Goal: Task Accomplishment & Management: Manage account settings

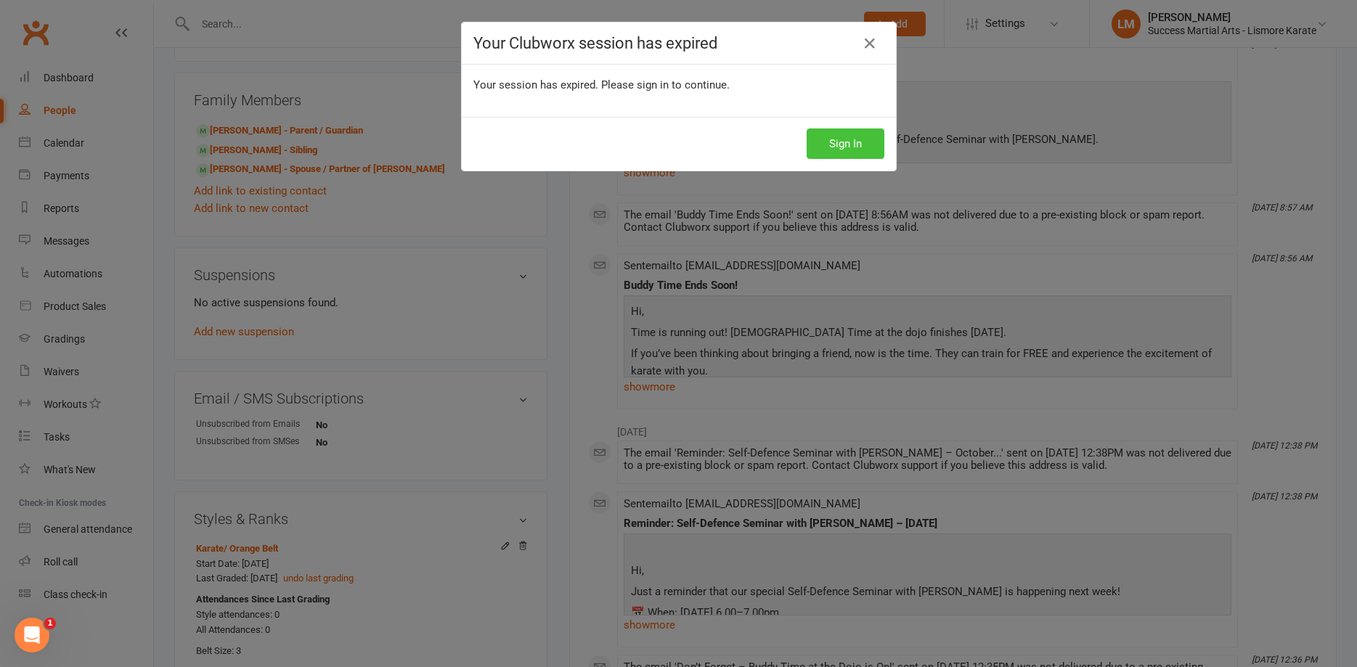
click at [847, 150] on button "Sign In" at bounding box center [846, 144] width 78 height 30
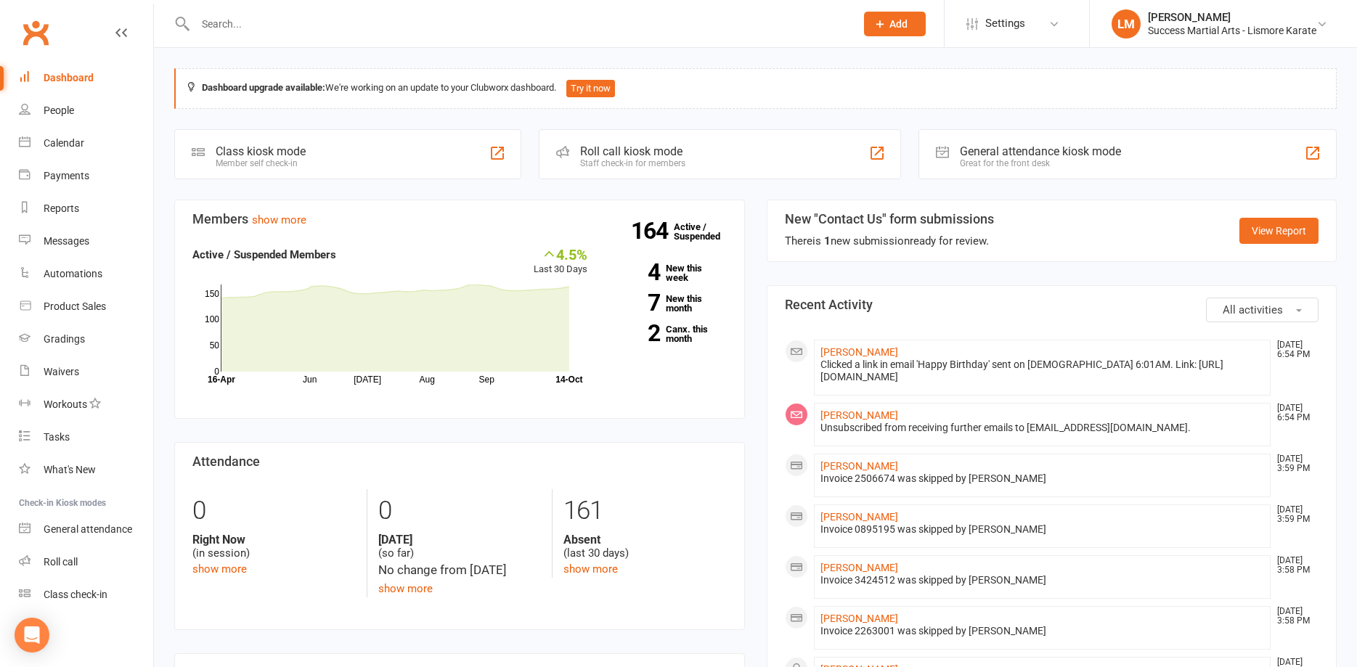
click at [239, 15] on input "text" at bounding box center [518, 24] width 654 height 20
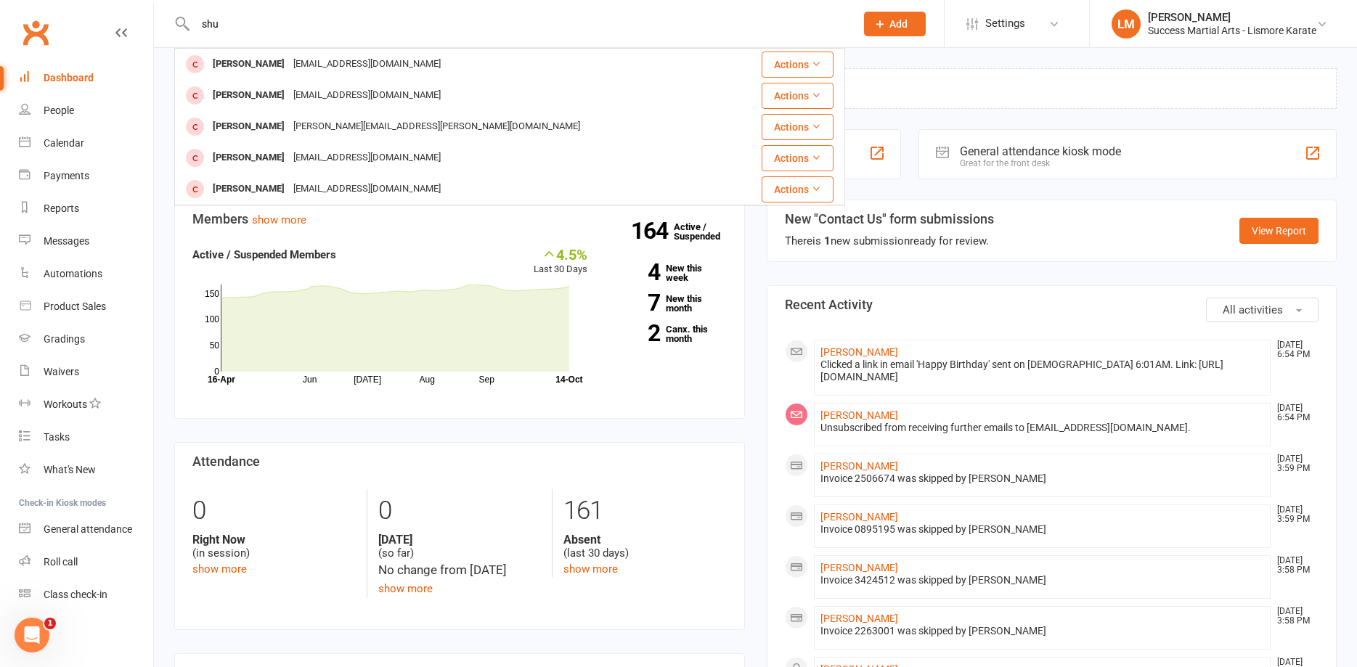
click at [206, 25] on input "shu" at bounding box center [518, 24] width 654 height 20
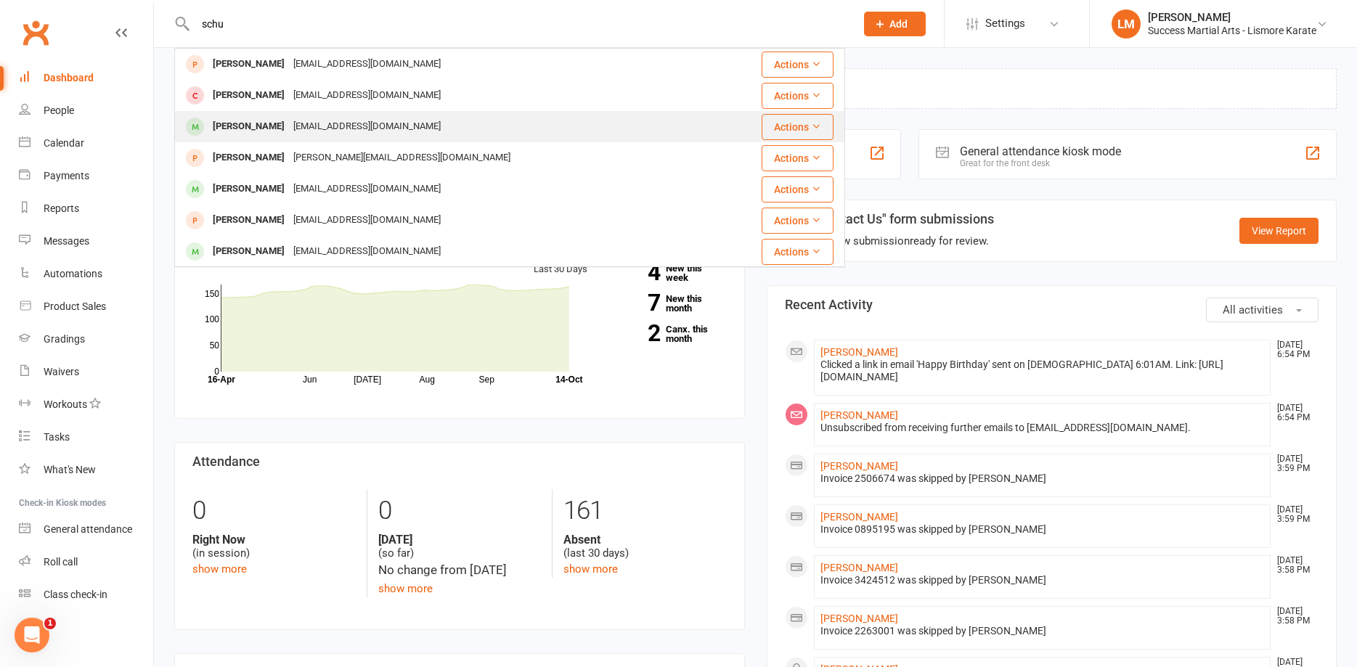
type input "schu"
click at [240, 127] on div "[PERSON_NAME]" at bounding box center [248, 126] width 81 height 21
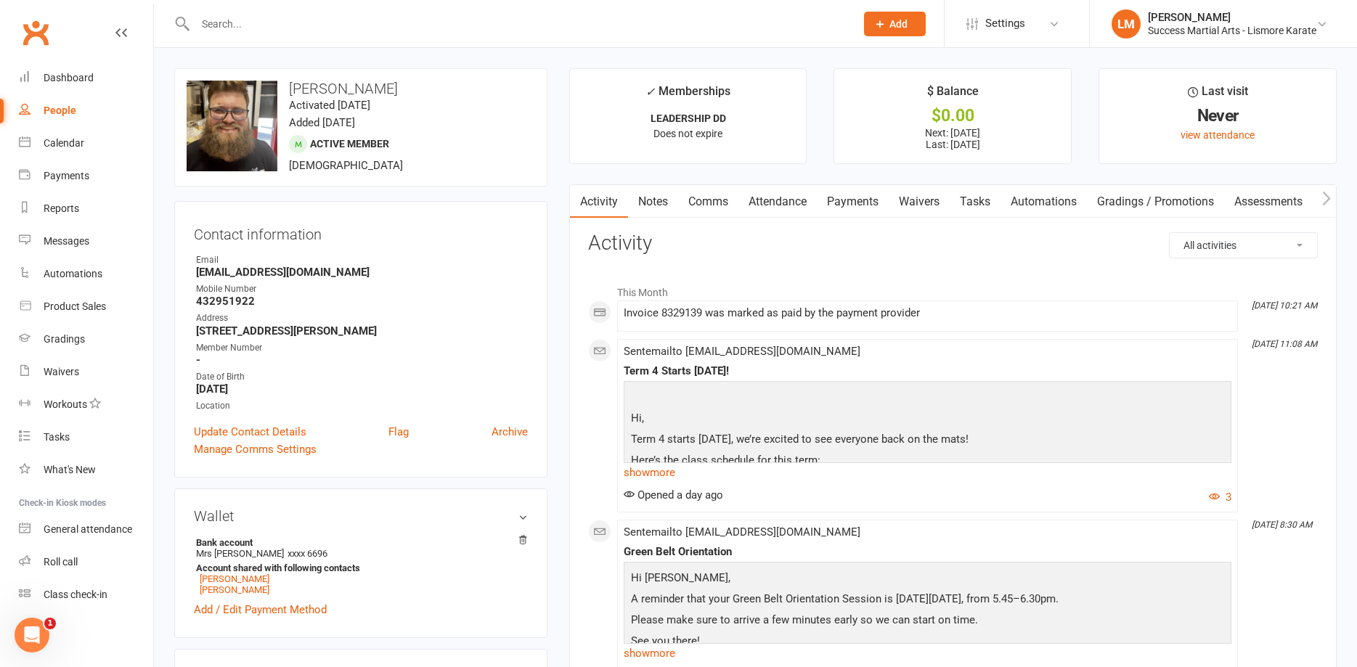
click at [858, 197] on link "Payments" at bounding box center [853, 201] width 72 height 33
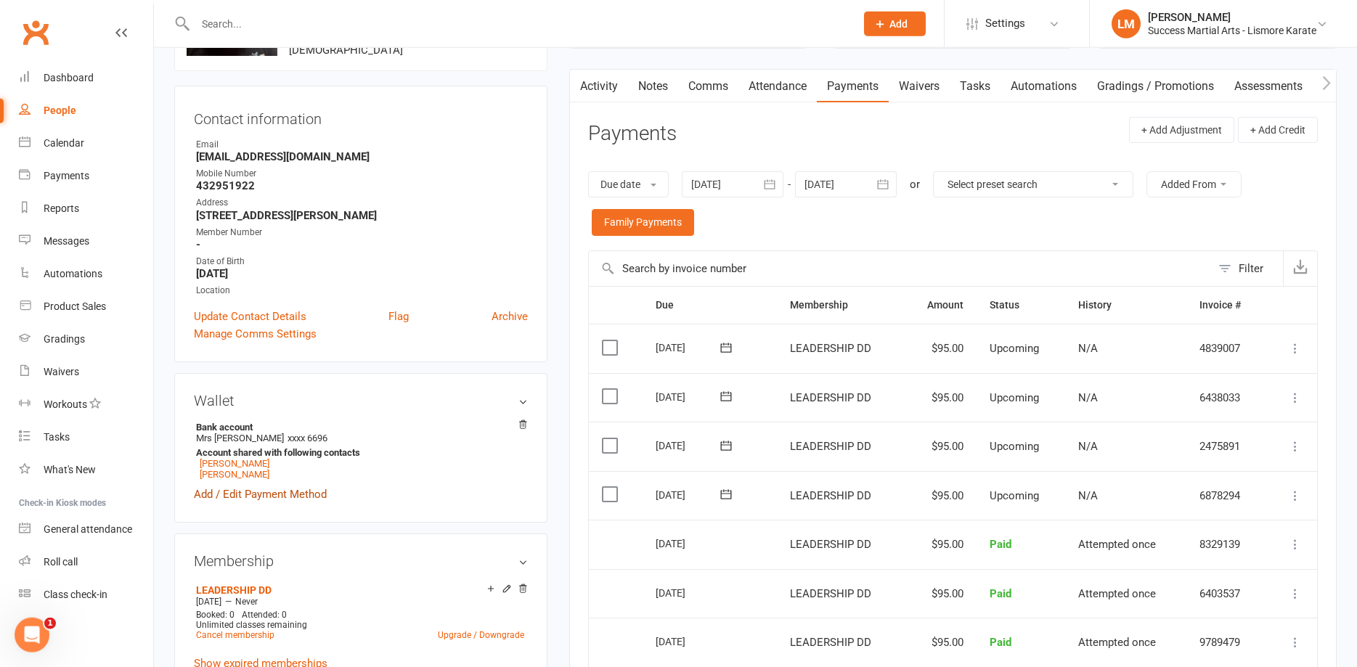
scroll to position [296, 0]
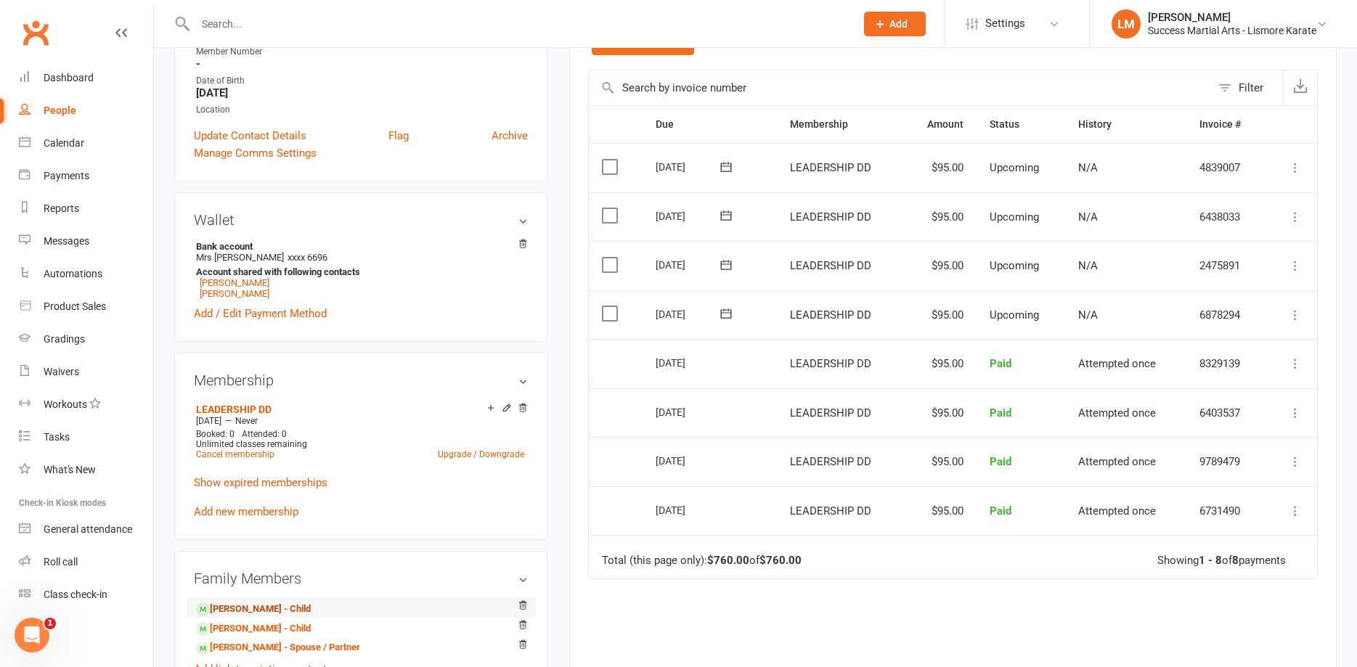
click at [249, 611] on link "Luca Schubert - Child" at bounding box center [253, 609] width 115 height 15
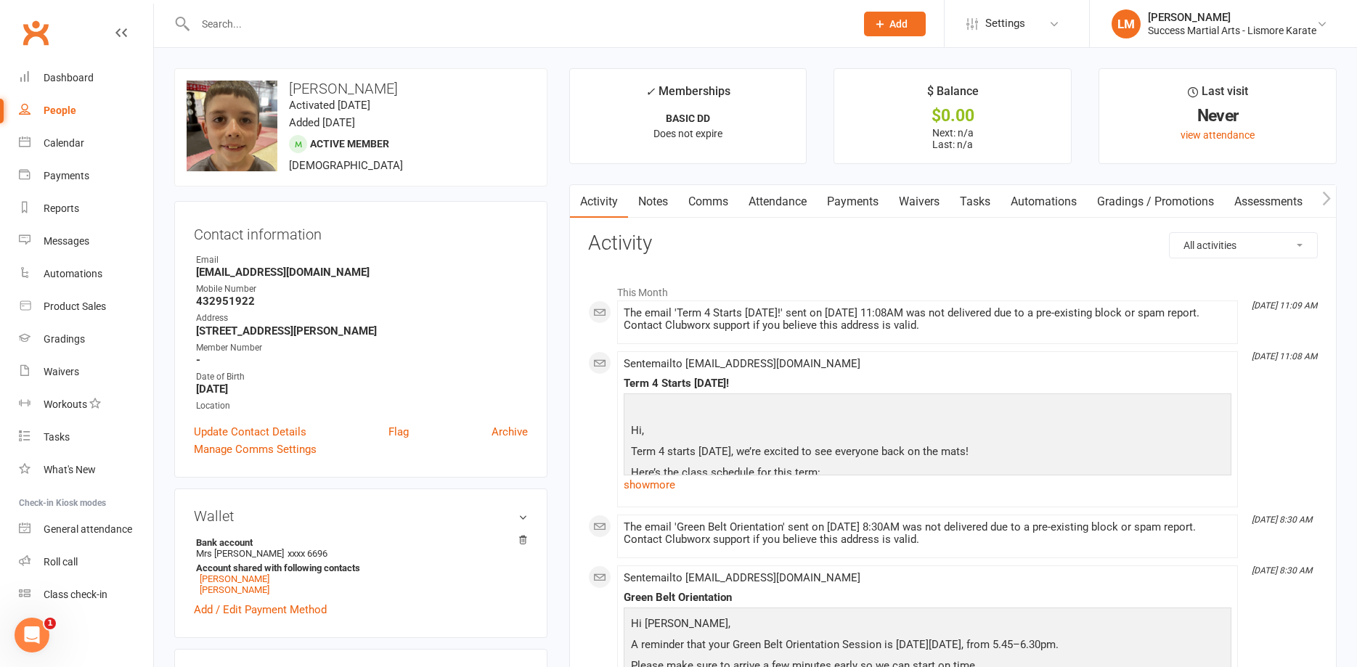
click at [873, 200] on link "Payments" at bounding box center [853, 201] width 72 height 33
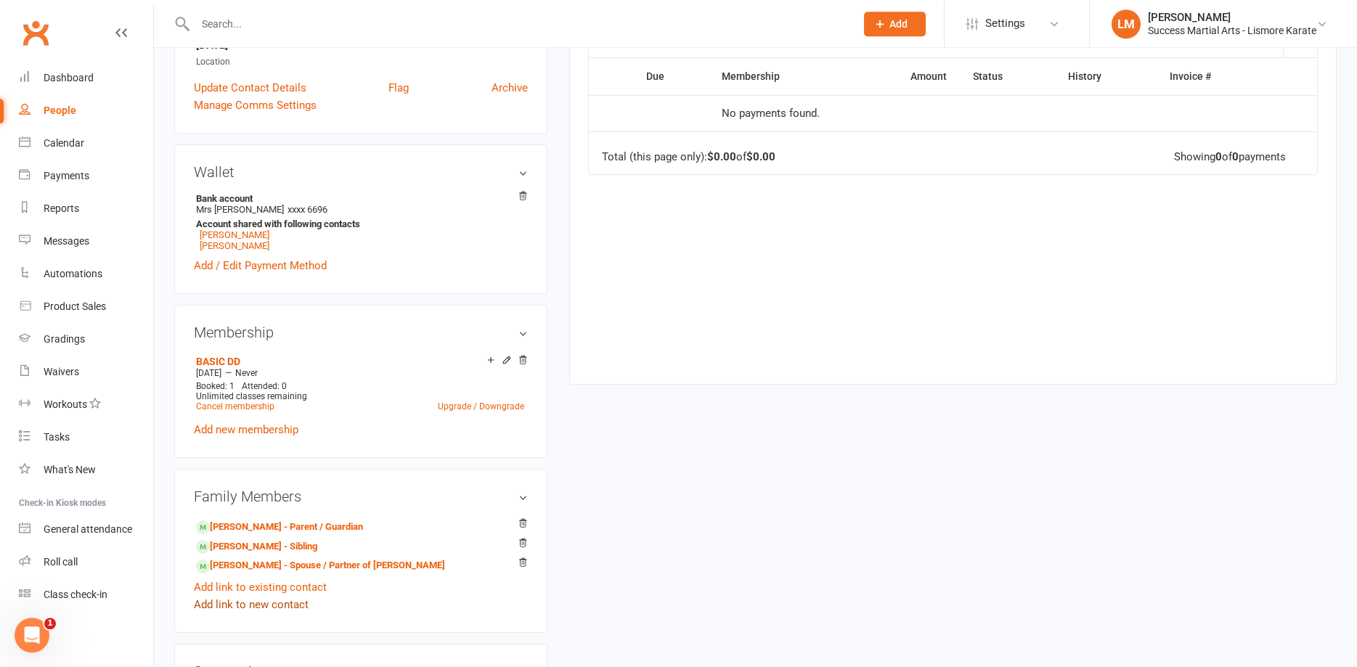
scroll to position [370, 0]
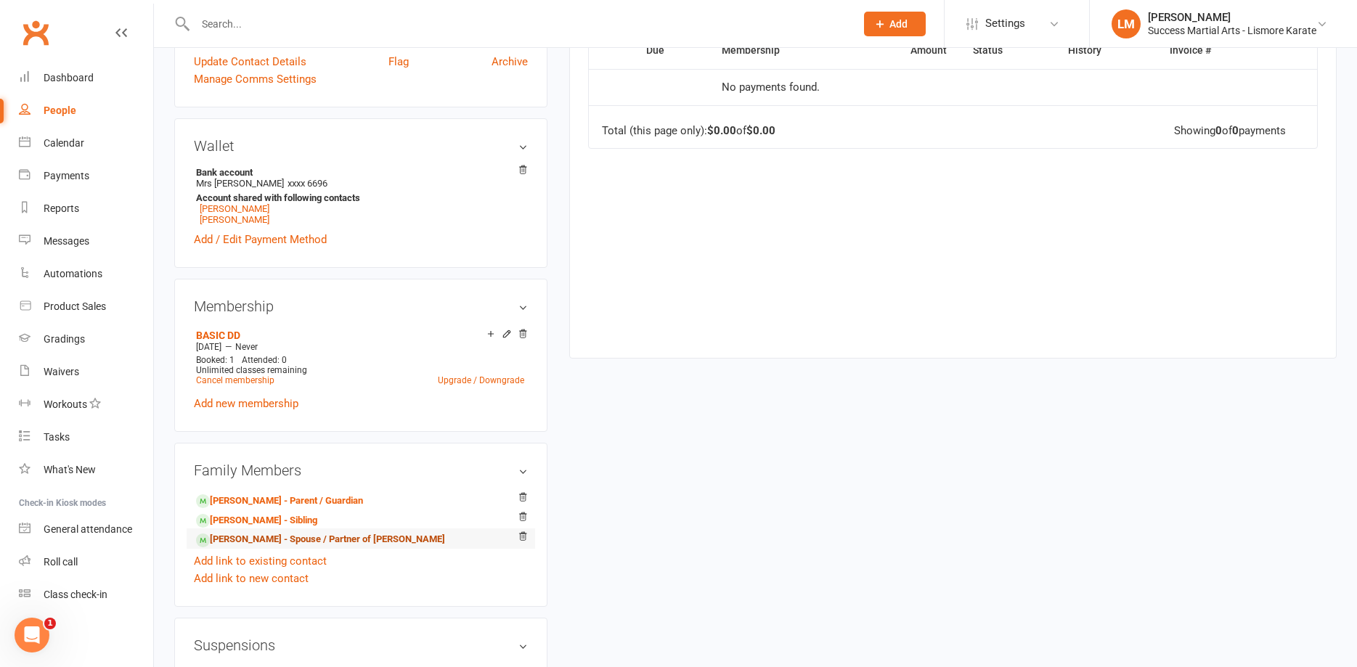
click at [245, 544] on link "[PERSON_NAME] - Spouse / Partner of [PERSON_NAME]" at bounding box center [320, 539] width 249 height 15
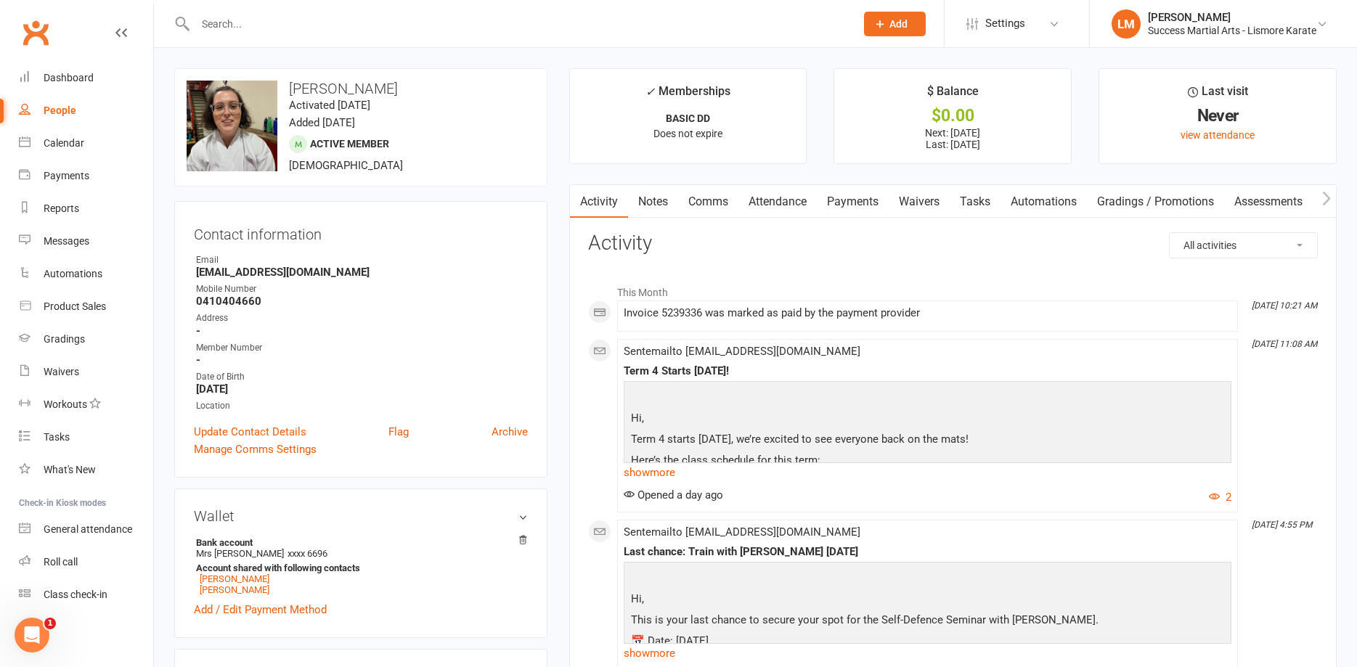
click at [867, 197] on link "Payments" at bounding box center [853, 201] width 72 height 33
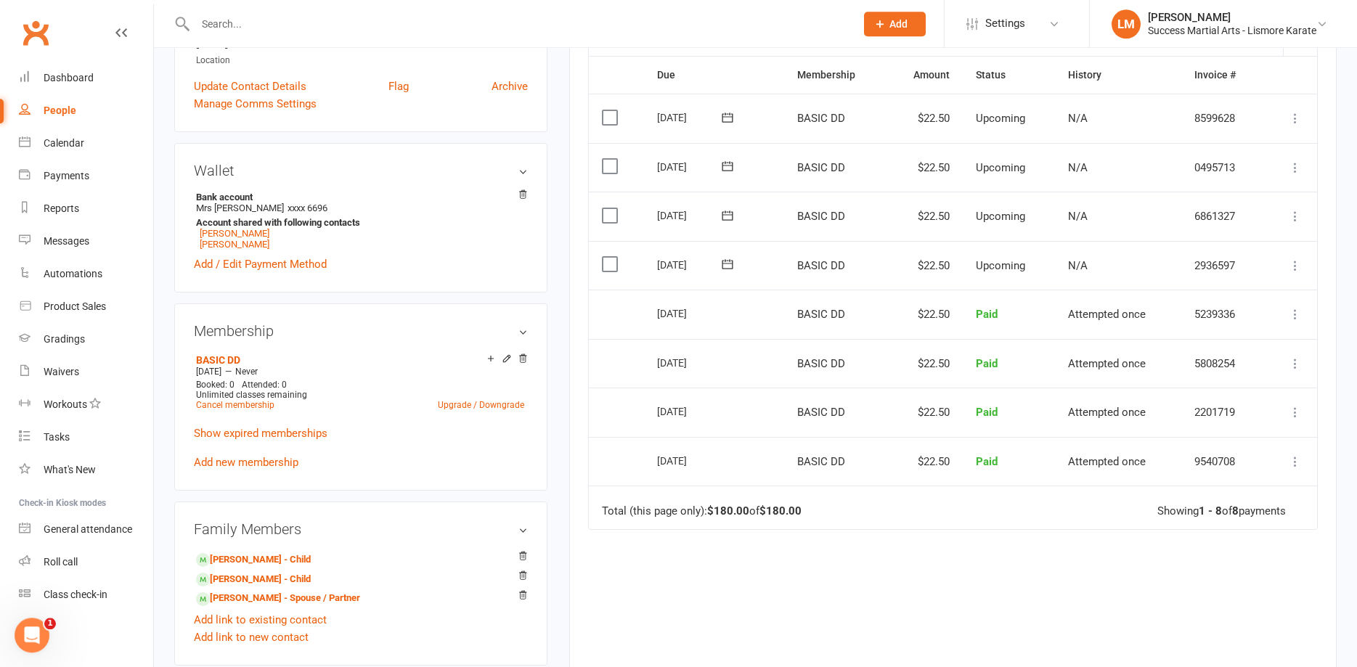
scroll to position [370, 0]
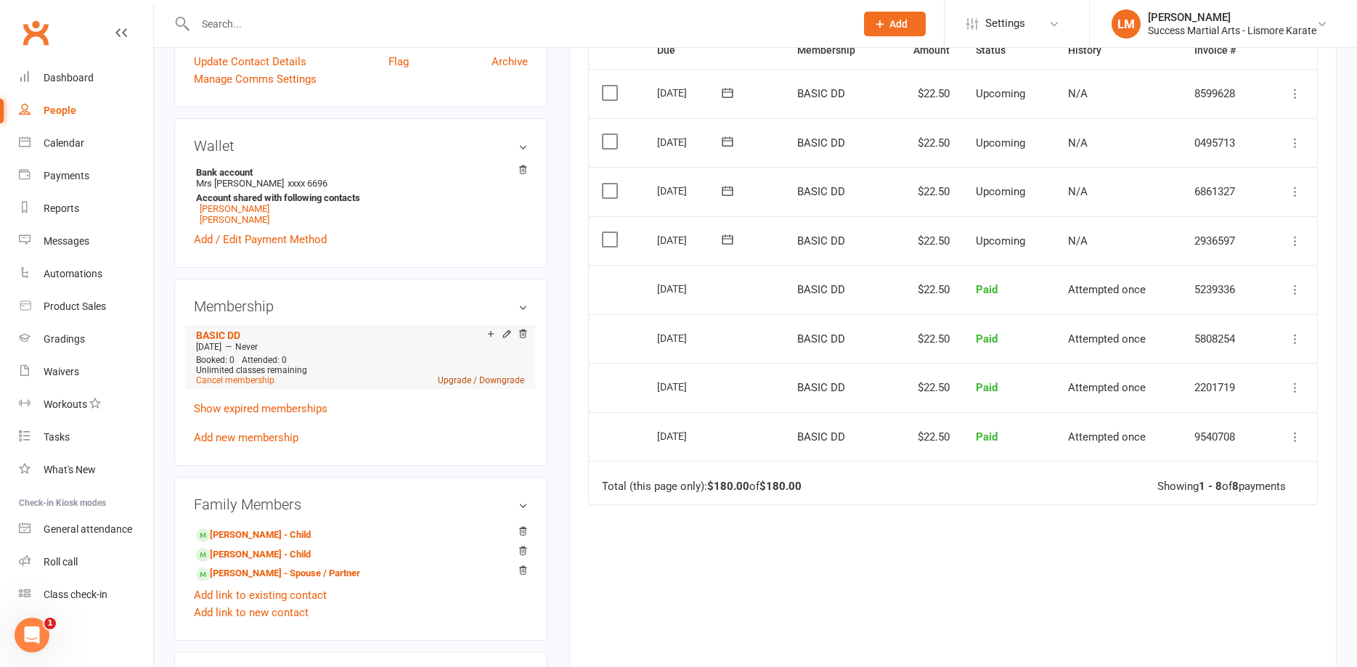
click at [462, 382] on link "Upgrade / Downgrade" at bounding box center [481, 380] width 86 height 10
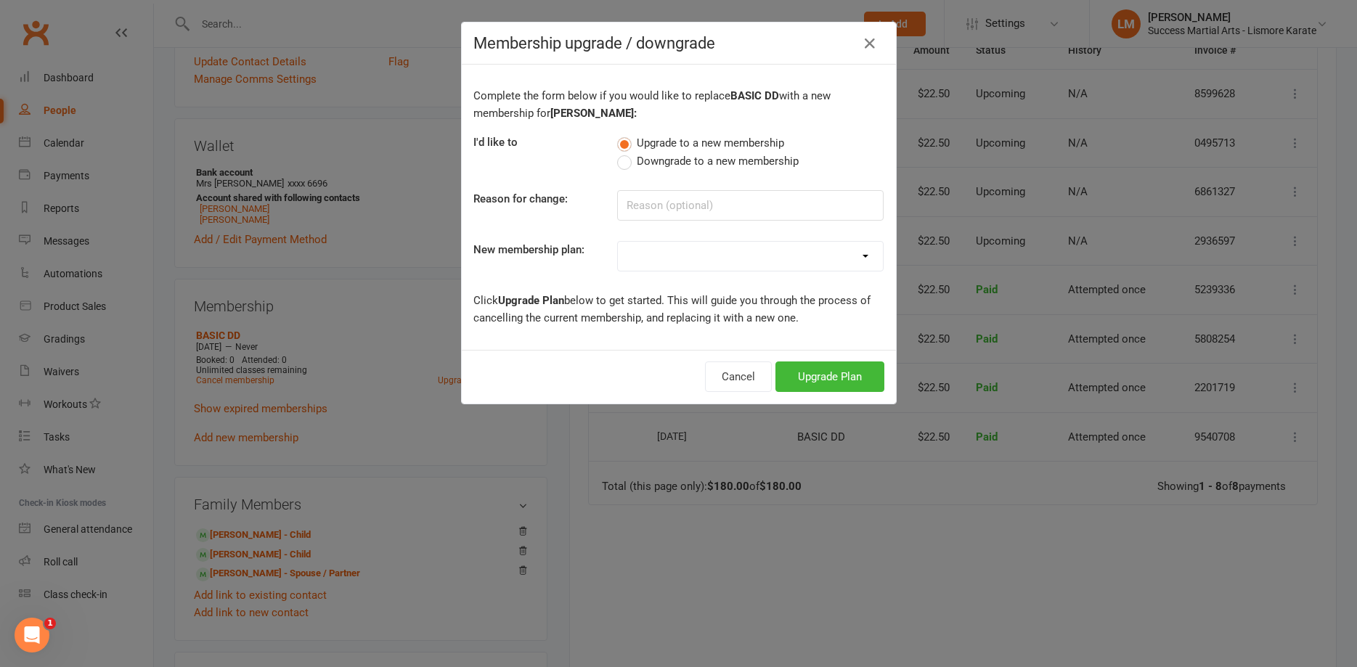
click at [882, 42] on h4 "Membership upgrade / downgrade" at bounding box center [678, 43] width 411 height 18
click at [874, 41] on icon "button" at bounding box center [869, 43] width 17 height 17
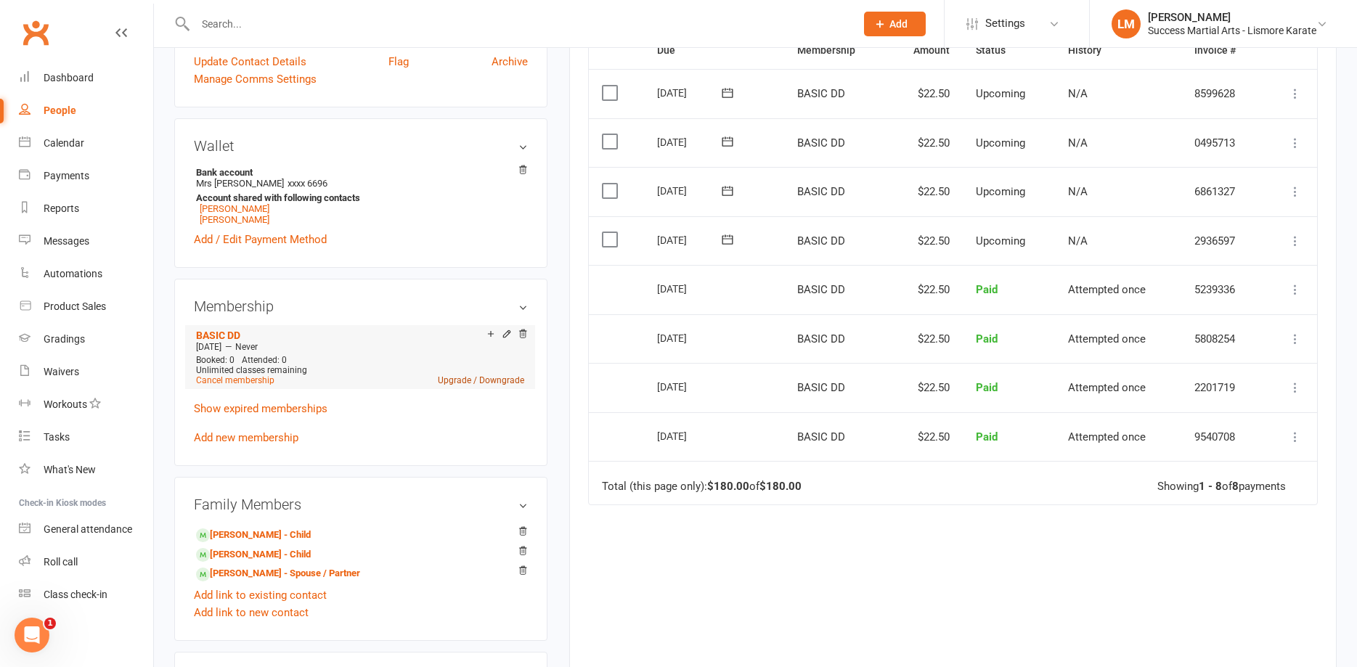
click at [454, 382] on link "Upgrade / Downgrade" at bounding box center [481, 380] width 86 height 10
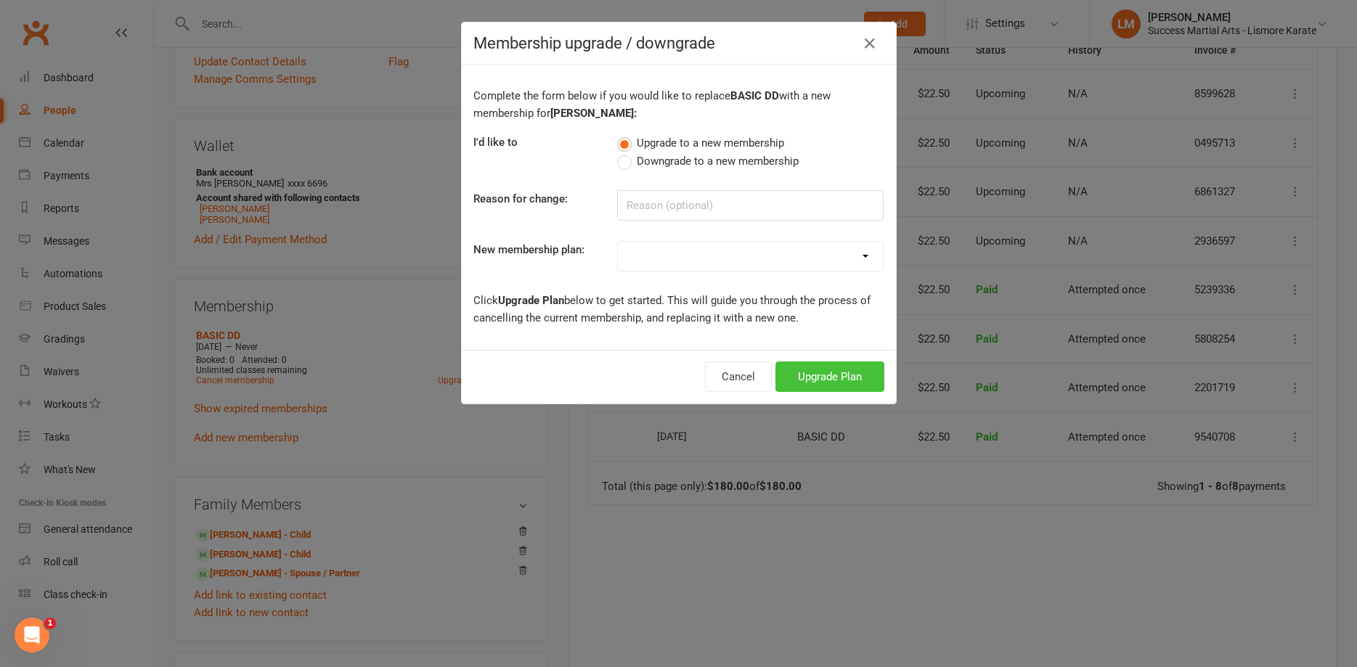
click at [825, 378] on button "Upgrade Plan" at bounding box center [829, 377] width 109 height 30
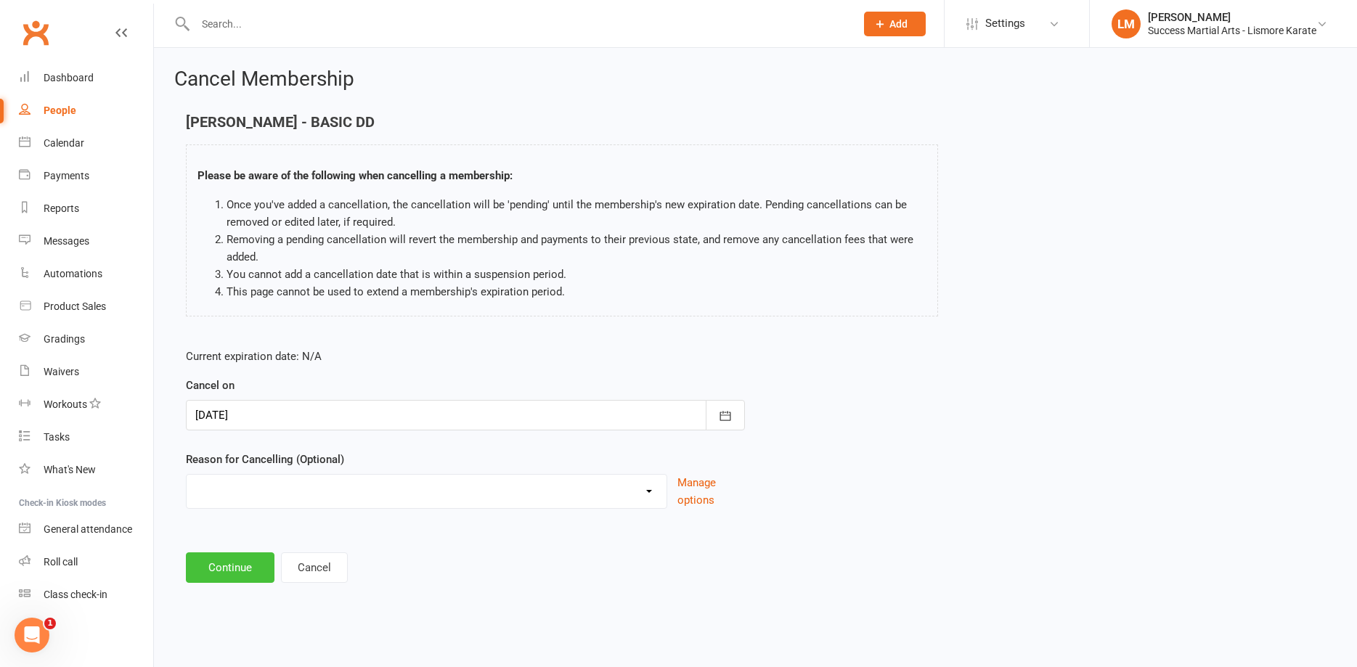
click at [229, 568] on button "Continue" at bounding box center [230, 568] width 89 height 30
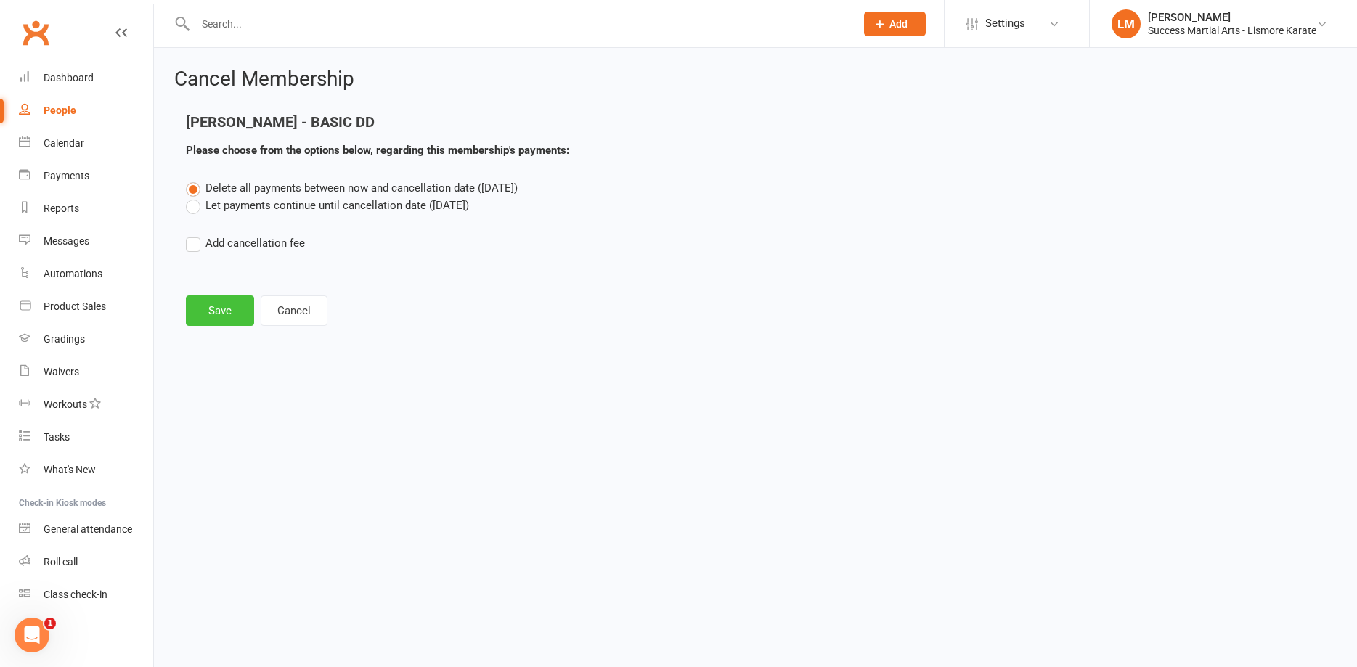
click at [219, 318] on button "Save" at bounding box center [220, 311] width 68 height 30
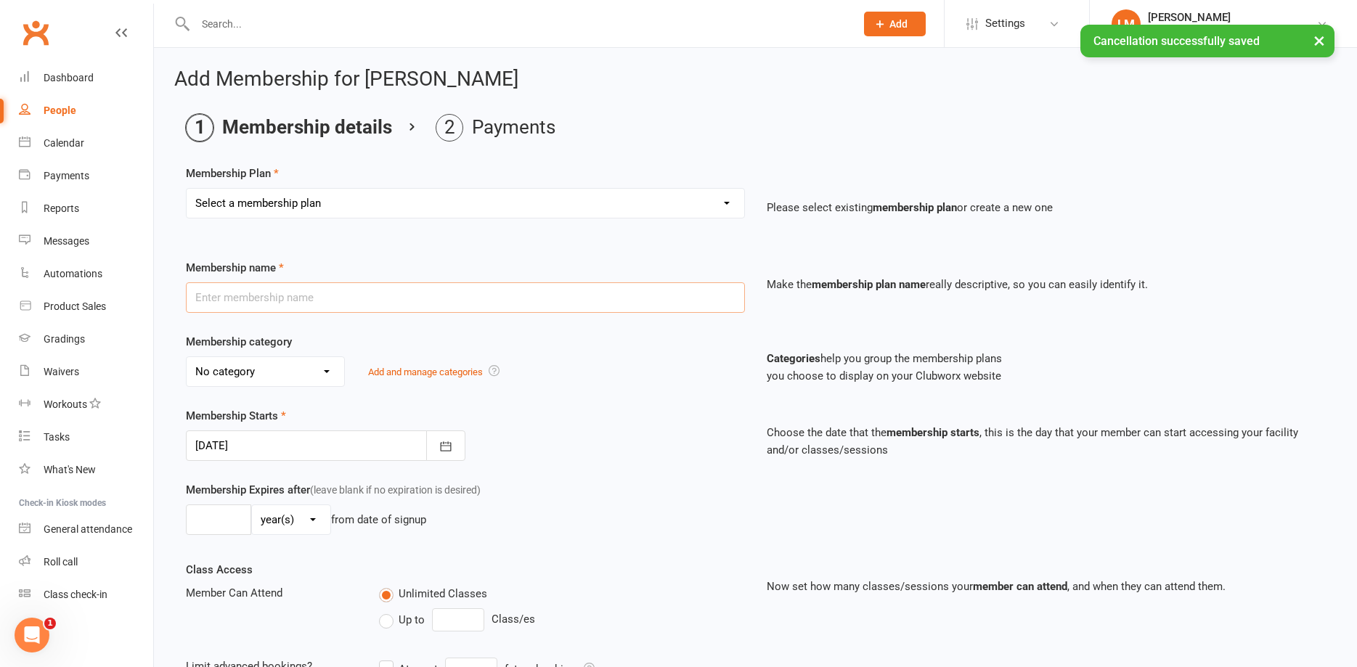
click at [250, 294] on input "text" at bounding box center [465, 297] width 559 height 30
click at [187, 189] on select "Select a membership plan Create new Membership Plan BASIC DD BASIC PIF Free Tri…" at bounding box center [466, 203] width 558 height 29
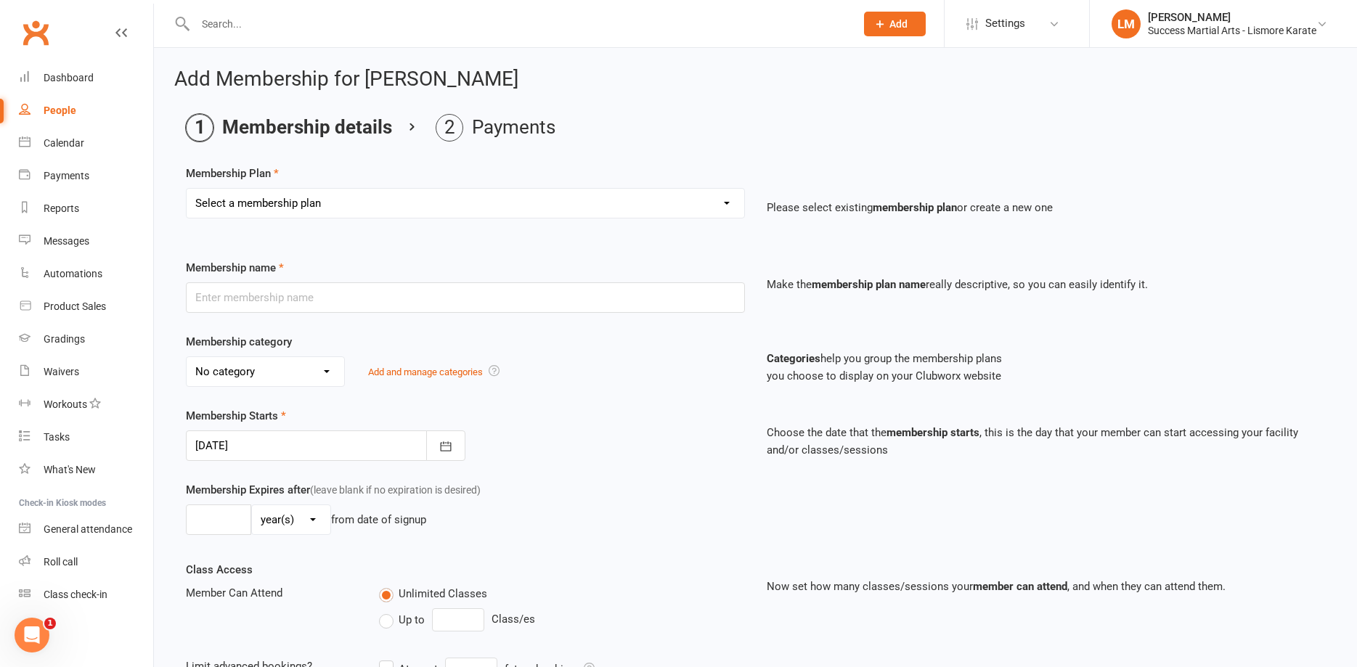
select select "6"
click option "LEADERSHIP DD" at bounding box center [0, 0] width 0 height 0
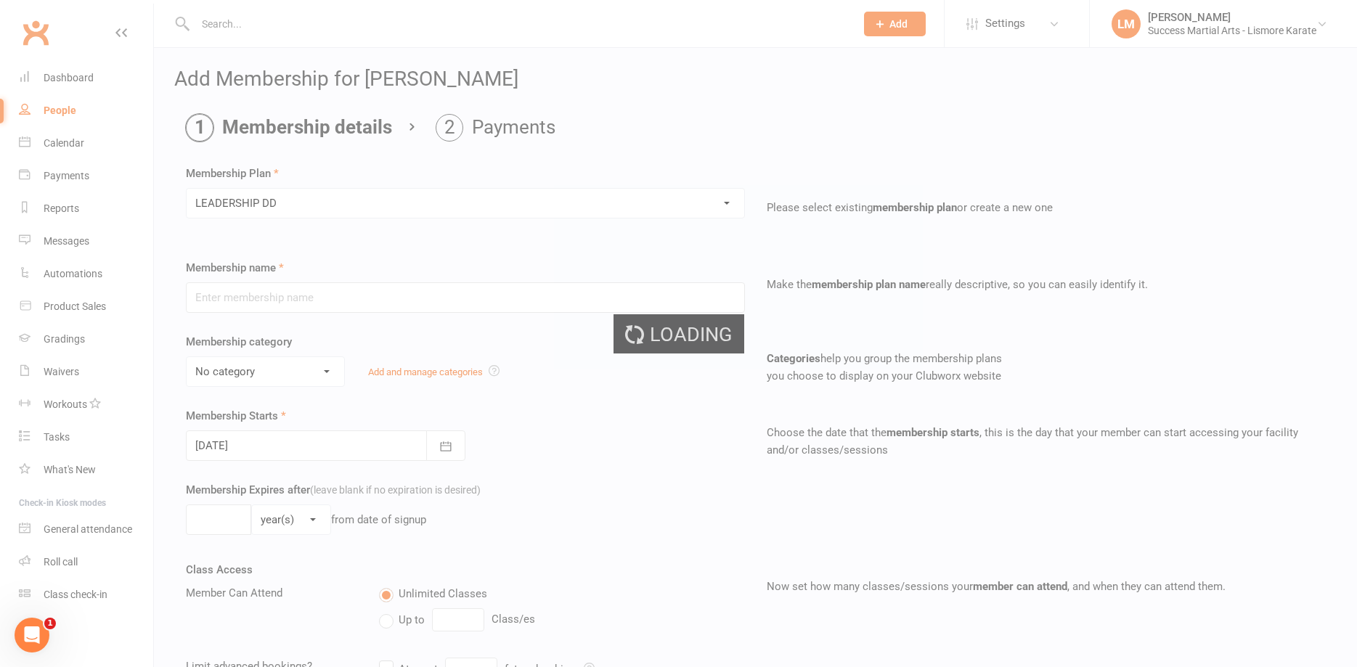
type input "LEADERSHIP DD"
select select "2"
type input "0"
select select "0"
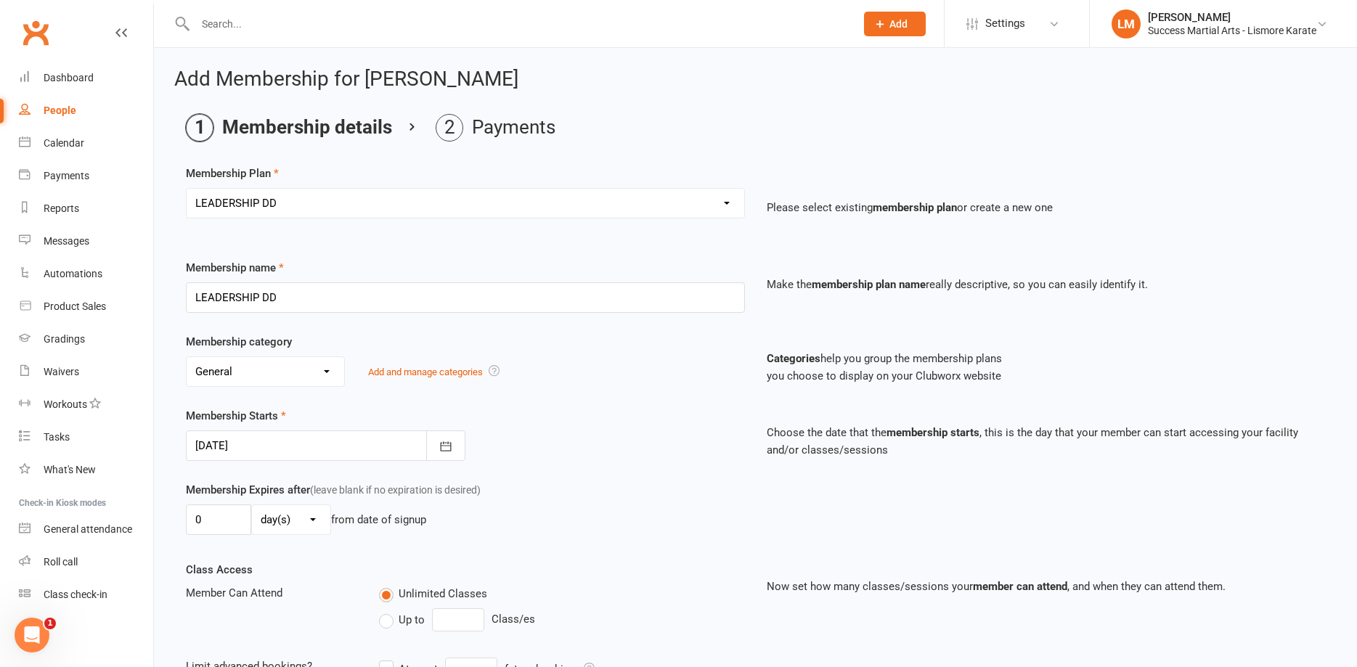
click at [187, 357] on select "No category Arjuken Karate Leadership Basic General Leadership Little Dragon Ti…" at bounding box center [266, 371] width 158 height 29
select select "3"
click option "Leadership" at bounding box center [0, 0] width 0 height 0
click at [245, 446] on div at bounding box center [326, 446] width 280 height 30
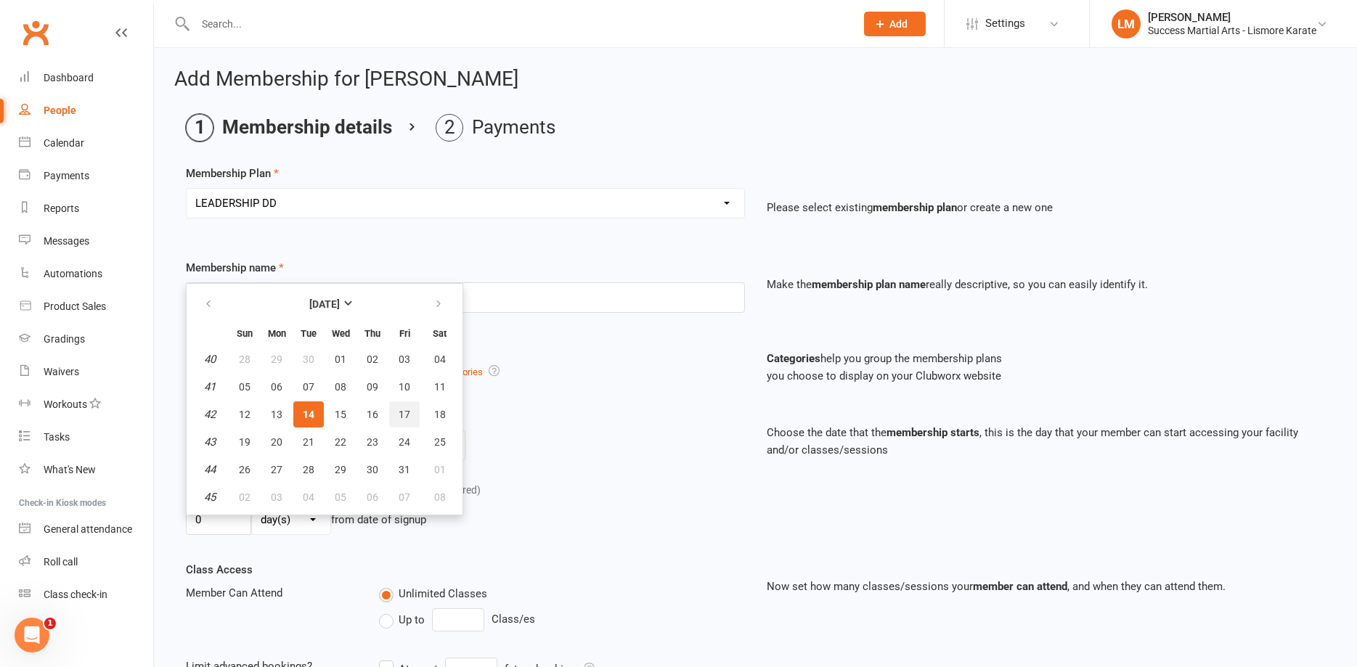
click at [409, 415] on span "17" at bounding box center [405, 415] width 12 height 12
type input "17 Oct 2025"
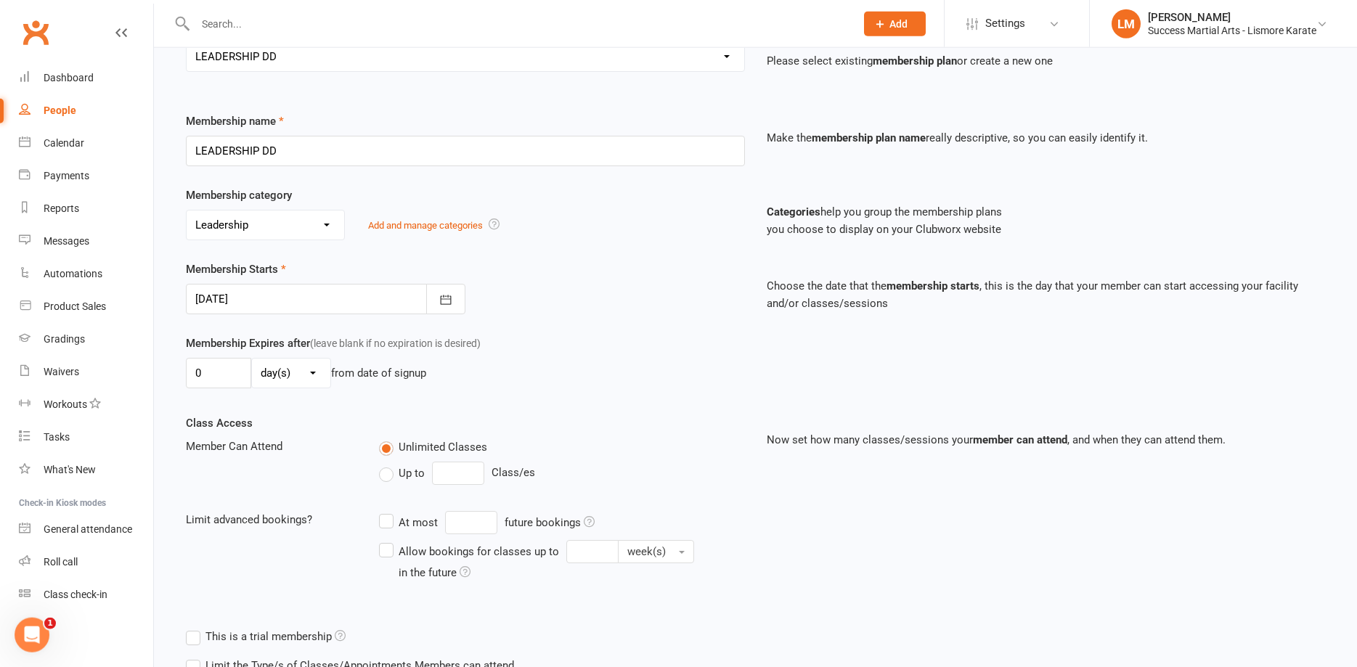
scroll to position [296, 0]
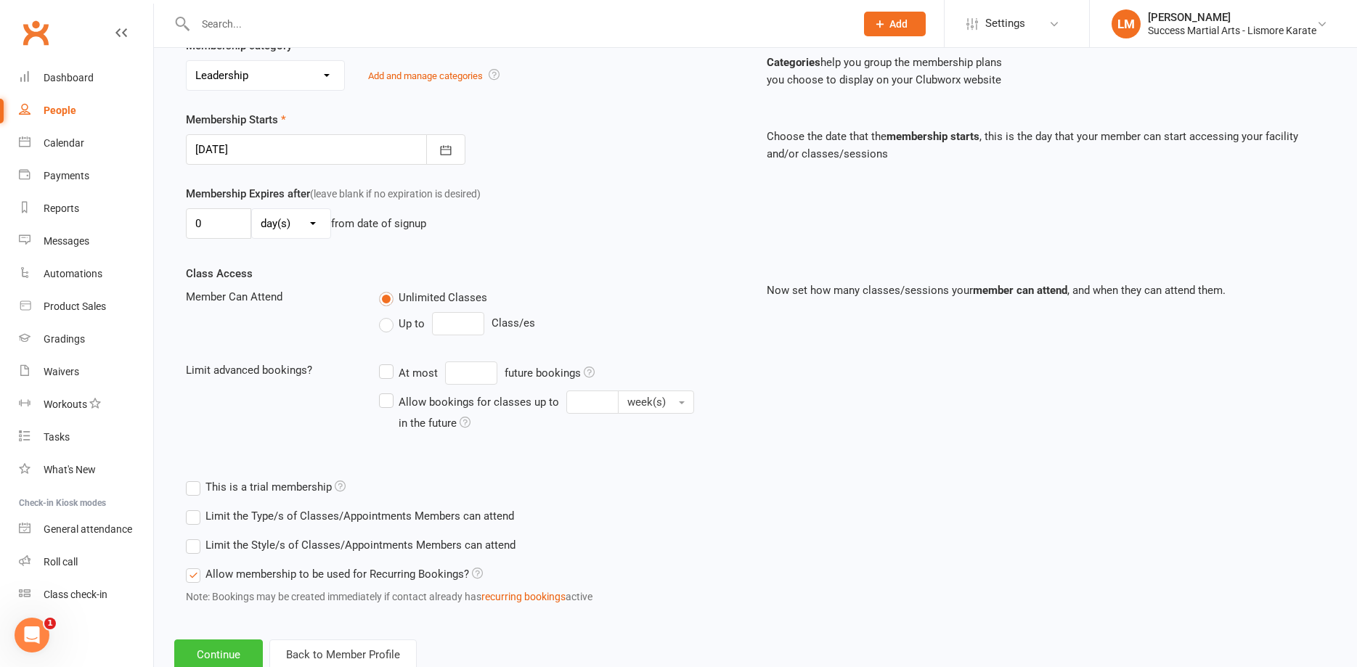
drag, startPoint x: 210, startPoint y: 655, endPoint x: 266, endPoint y: 617, distance: 67.5
click at [211, 655] on button "Continue" at bounding box center [218, 655] width 89 height 30
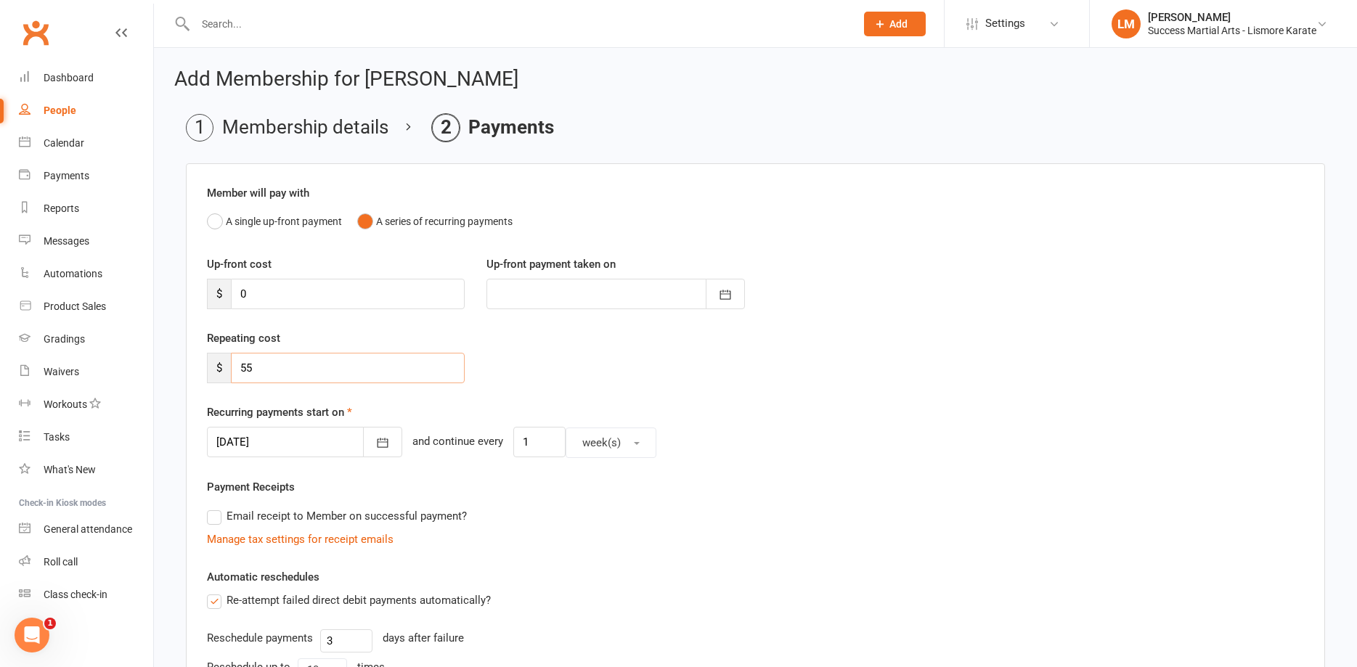
drag, startPoint x: 267, startPoint y: 364, endPoint x: 159, endPoint y: 367, distance: 108.2
click at [231, 367] on input "55" at bounding box center [348, 368] width 234 height 30
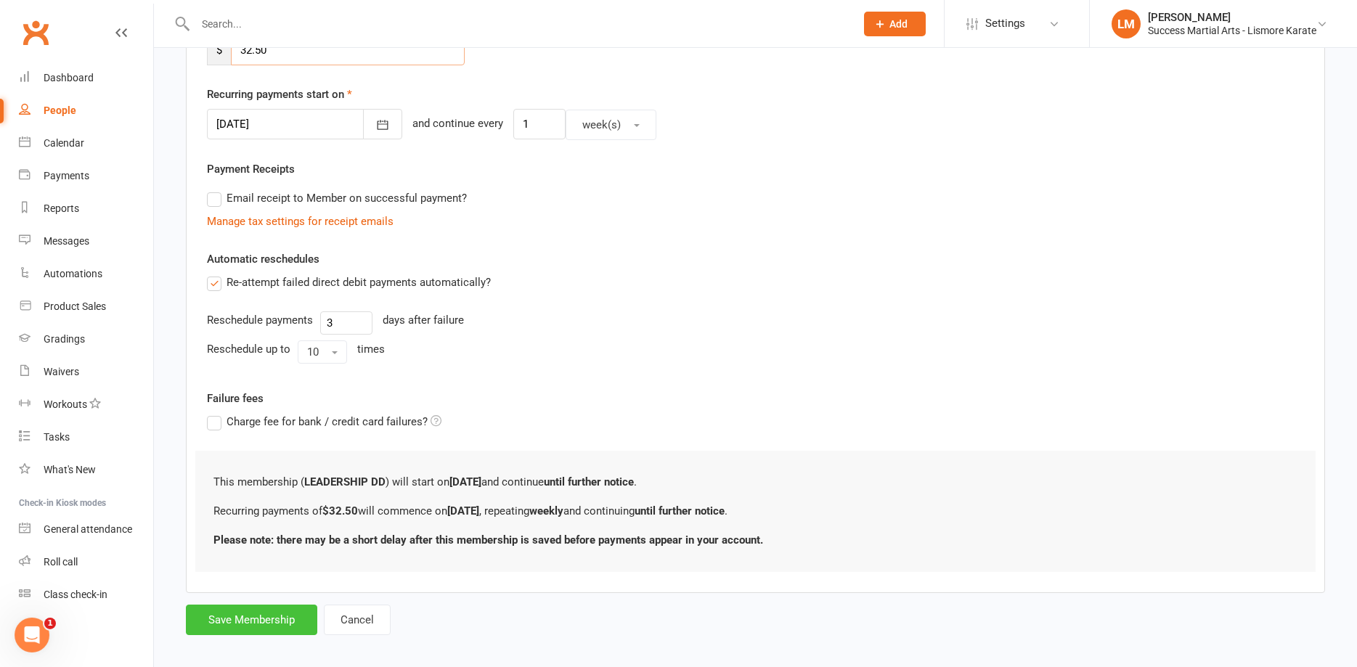
scroll to position [330, 0]
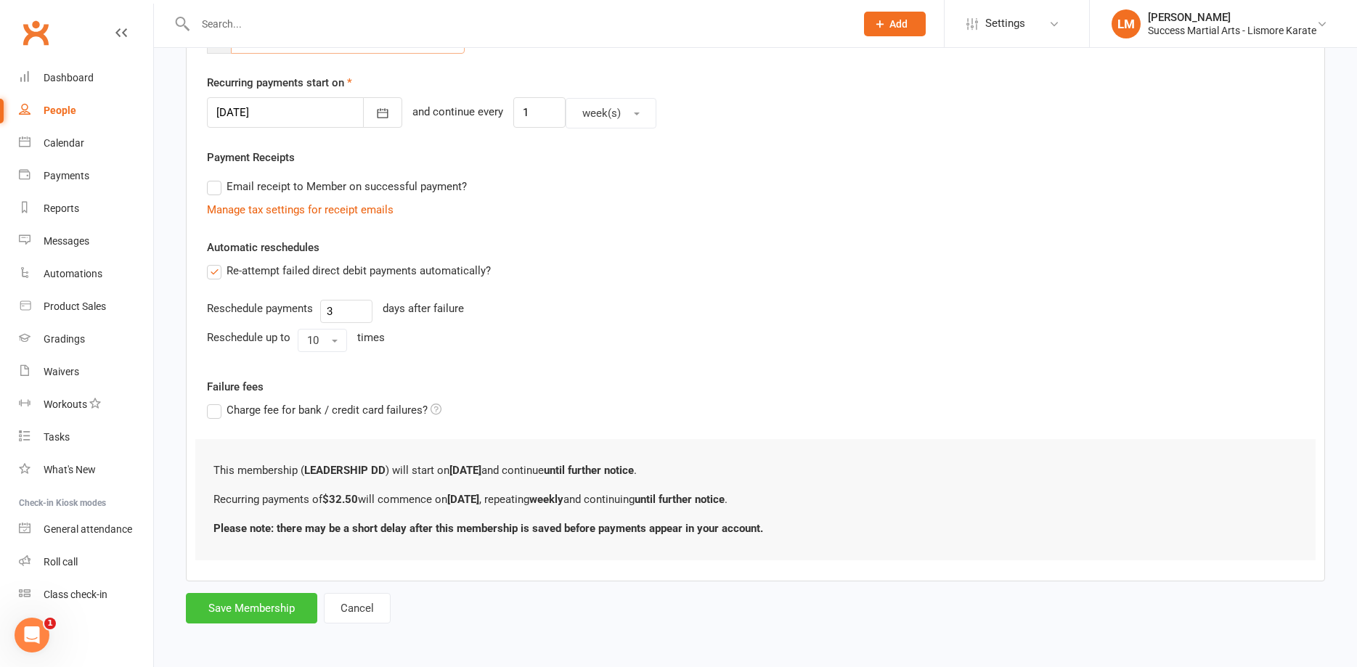
type input "32.50"
click at [240, 612] on button "Save Membership" at bounding box center [251, 608] width 131 height 30
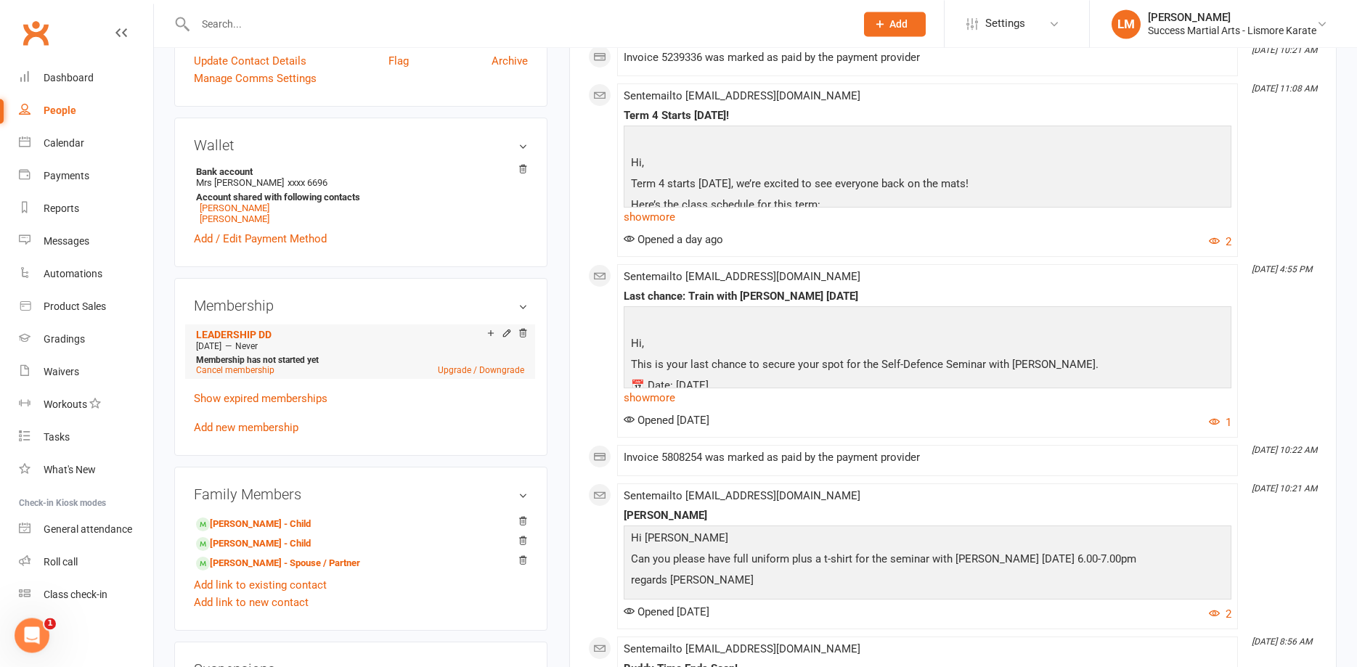
scroll to position [444, 0]
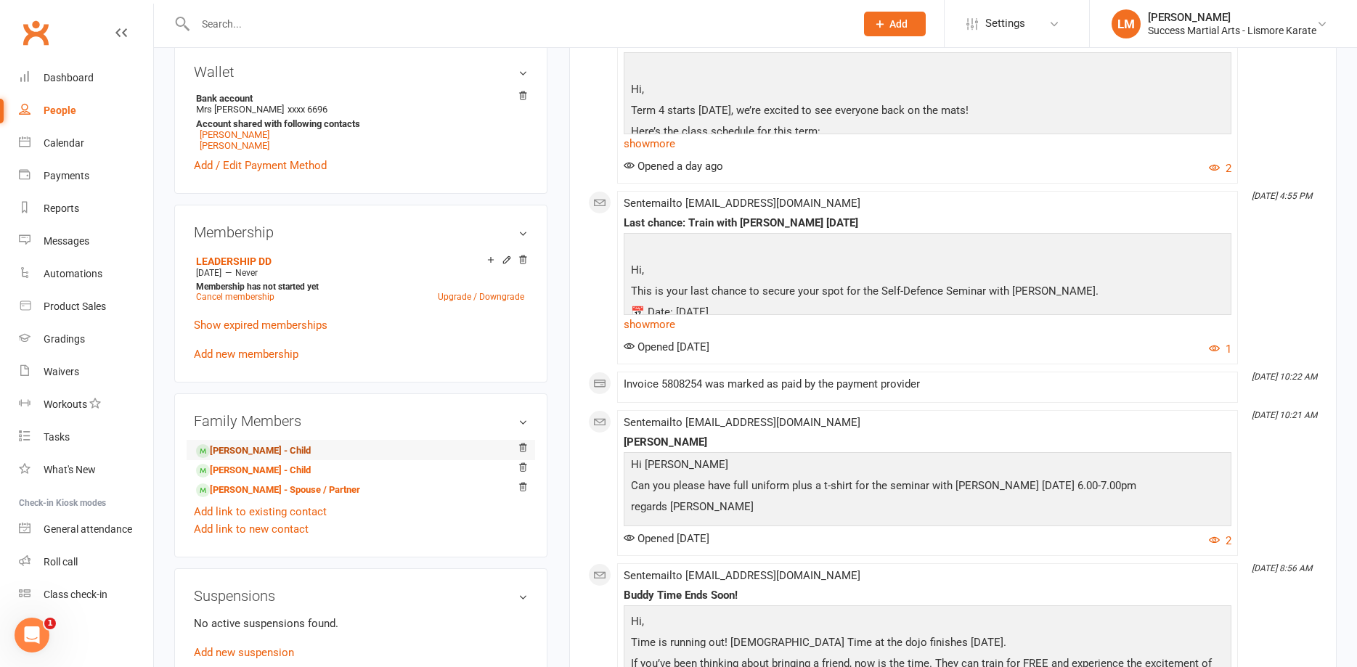
click at [242, 452] on link "Luca Schubert - Child" at bounding box center [253, 451] width 115 height 15
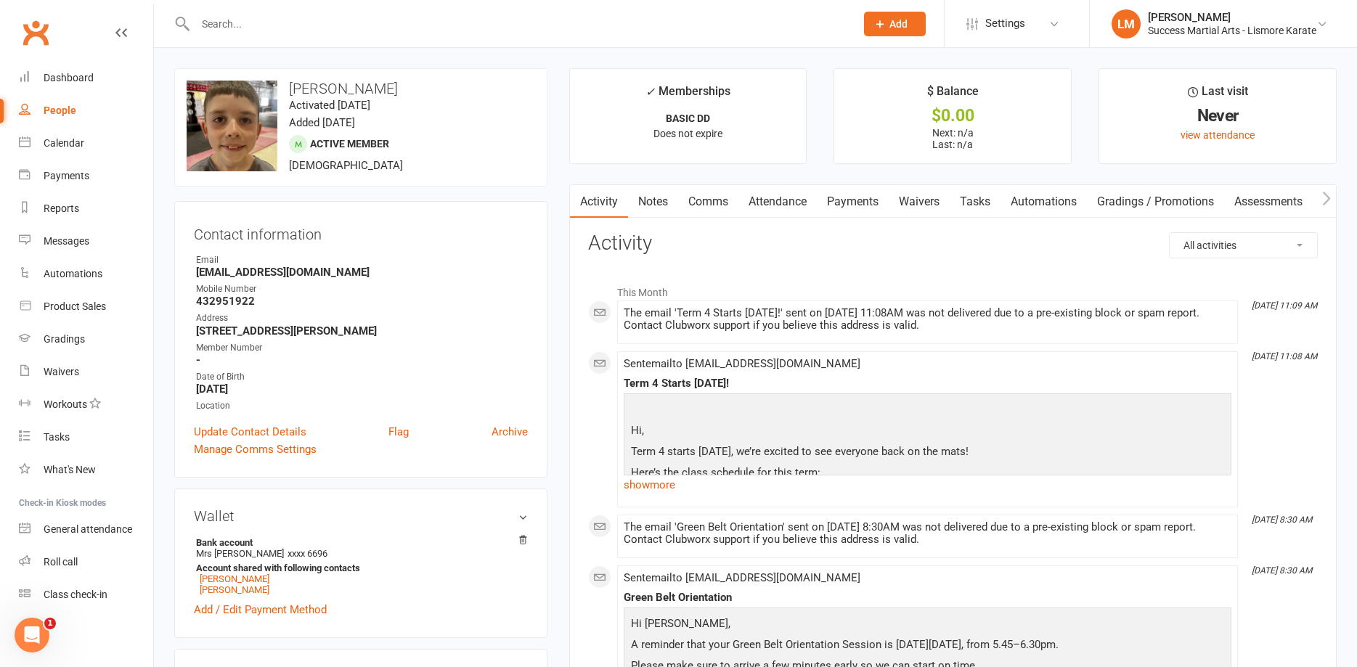
click at [858, 198] on link "Payments" at bounding box center [853, 201] width 72 height 33
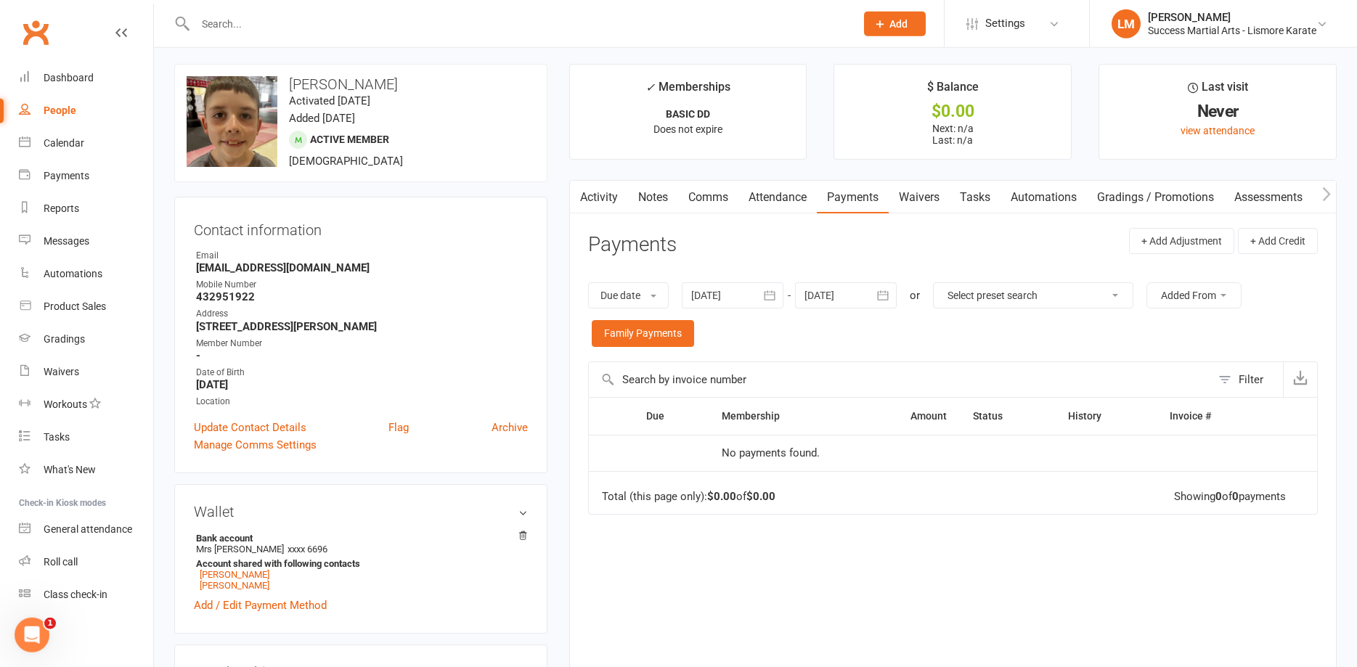
scroll to position [222, 0]
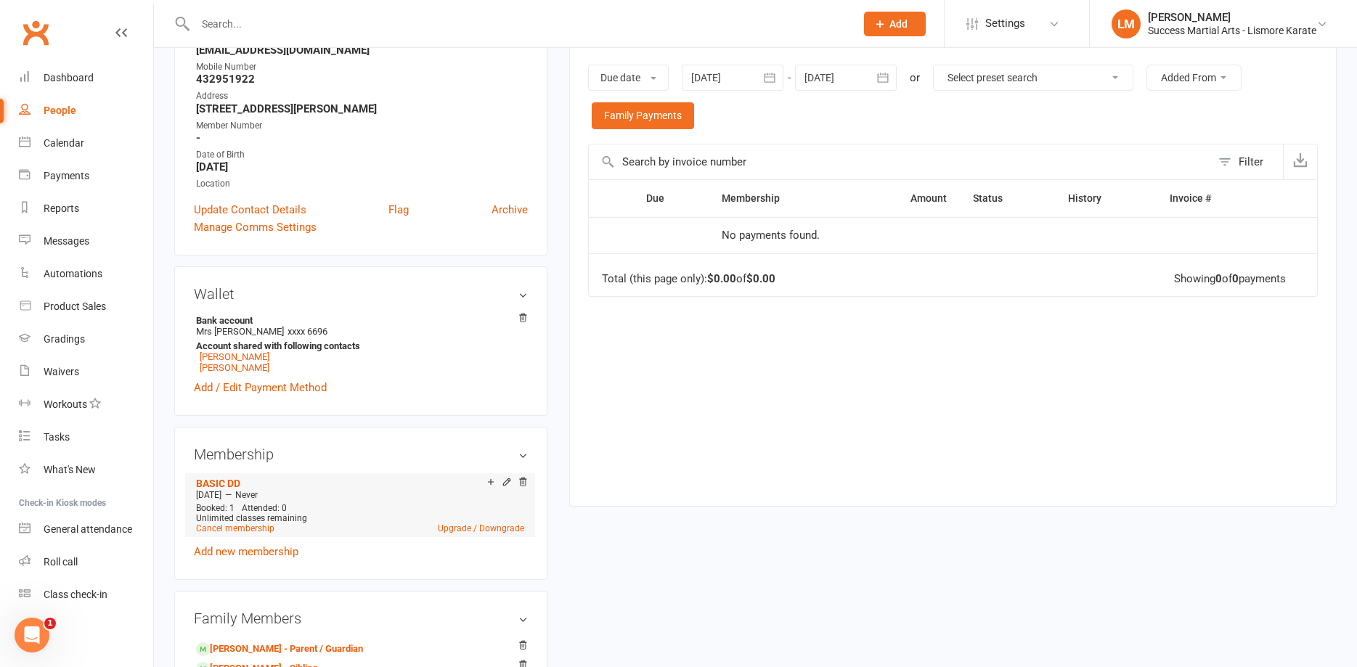
click at [501, 483] on div at bounding box center [505, 483] width 46 height 12
click at [505, 481] on icon at bounding box center [507, 482] width 10 height 10
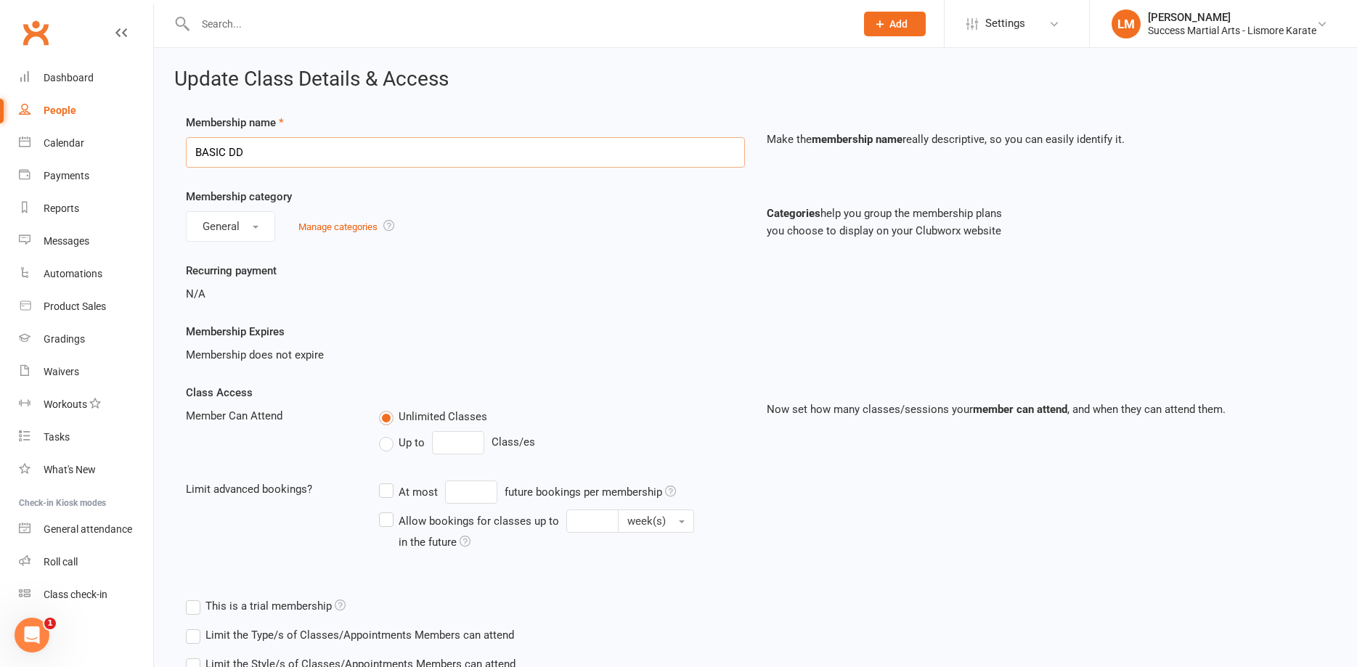
click at [273, 150] on input "BASIC DD" at bounding box center [465, 152] width 559 height 30
click at [234, 231] on span "General" at bounding box center [221, 226] width 37 height 13
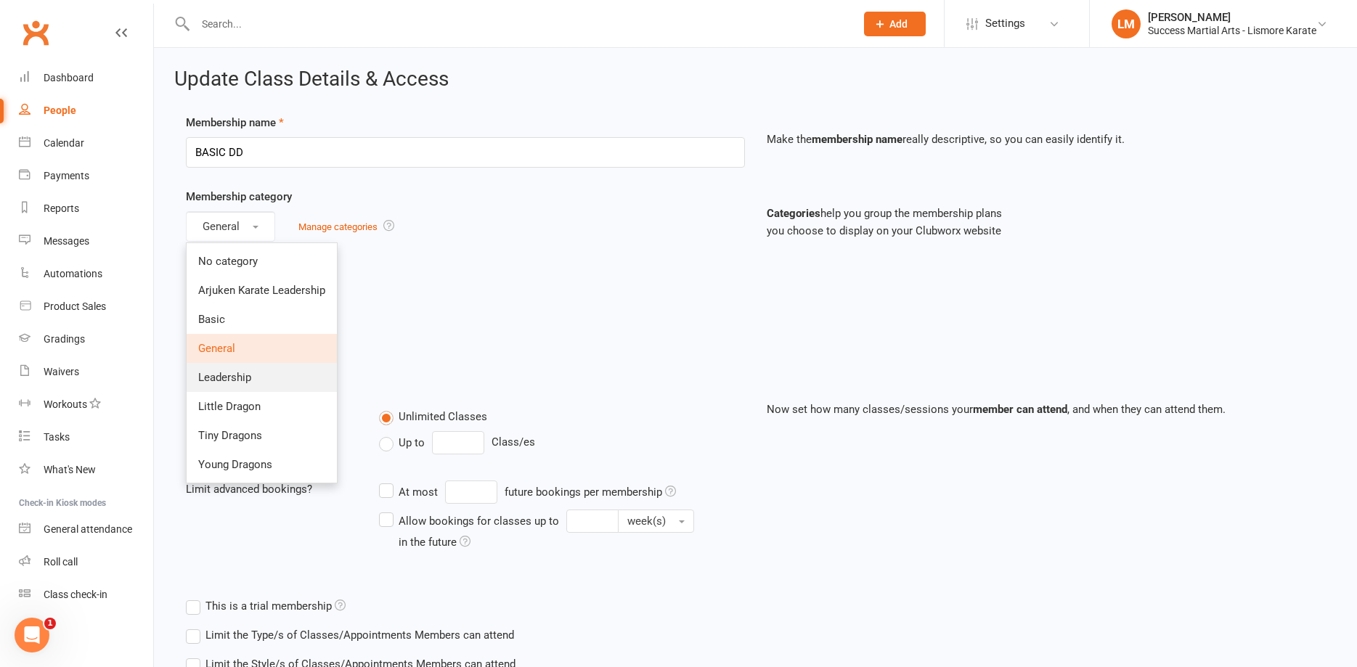
click at [227, 378] on span "Leadership" at bounding box center [224, 377] width 53 height 13
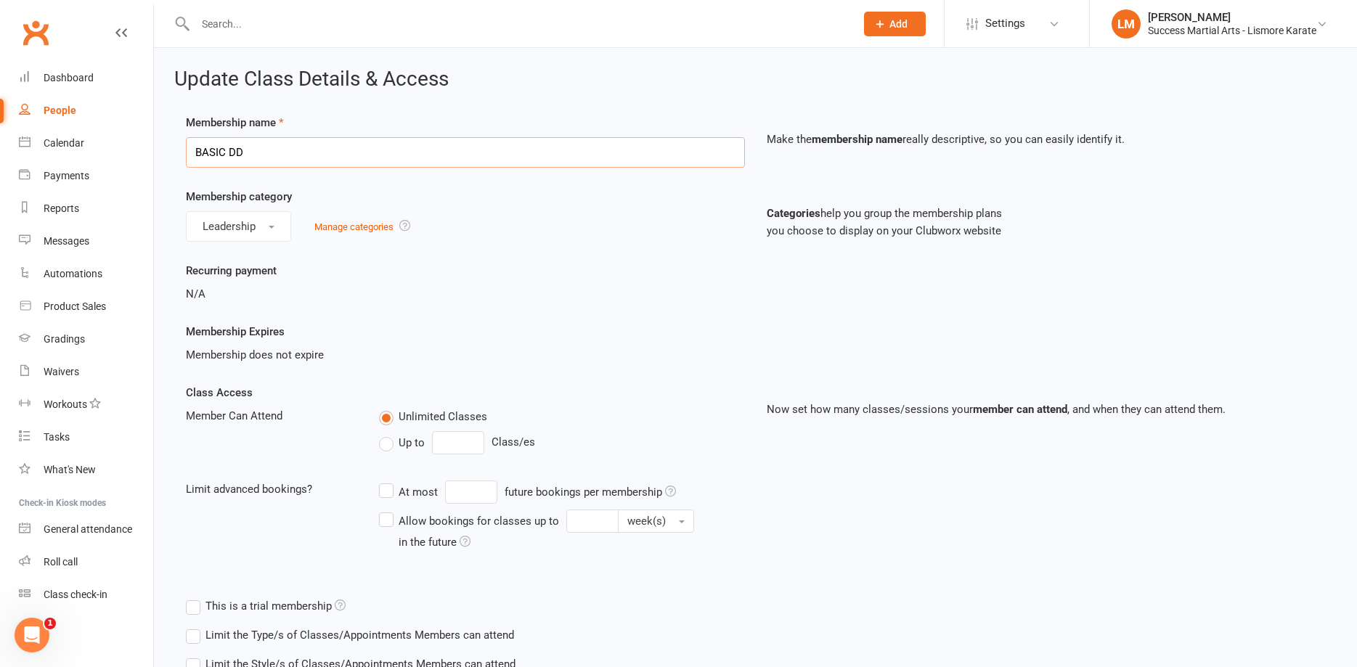
click at [274, 155] on input "BASIC DD" at bounding box center [465, 152] width 559 height 30
drag, startPoint x: 309, startPoint y: 160, endPoint x: 116, endPoint y: 159, distance: 192.4
click at [186, 159] on input "BASIC DD" at bounding box center [465, 152] width 559 height 30
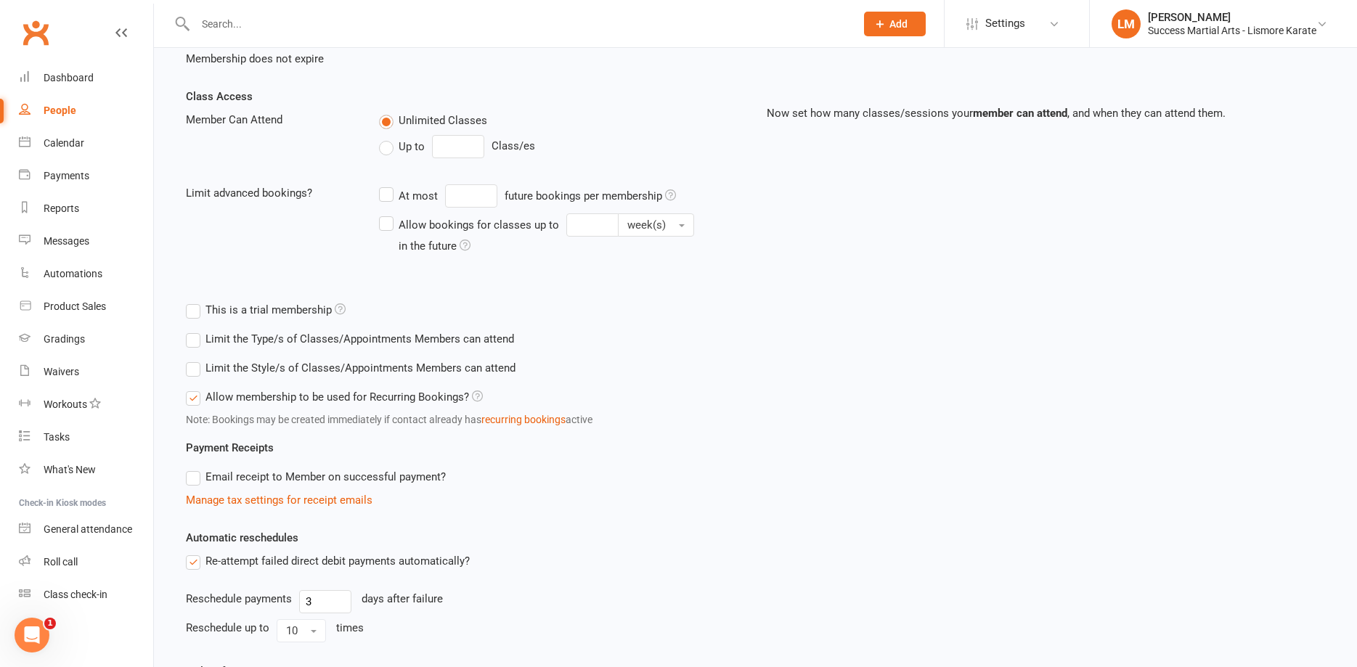
scroll to position [476, 0]
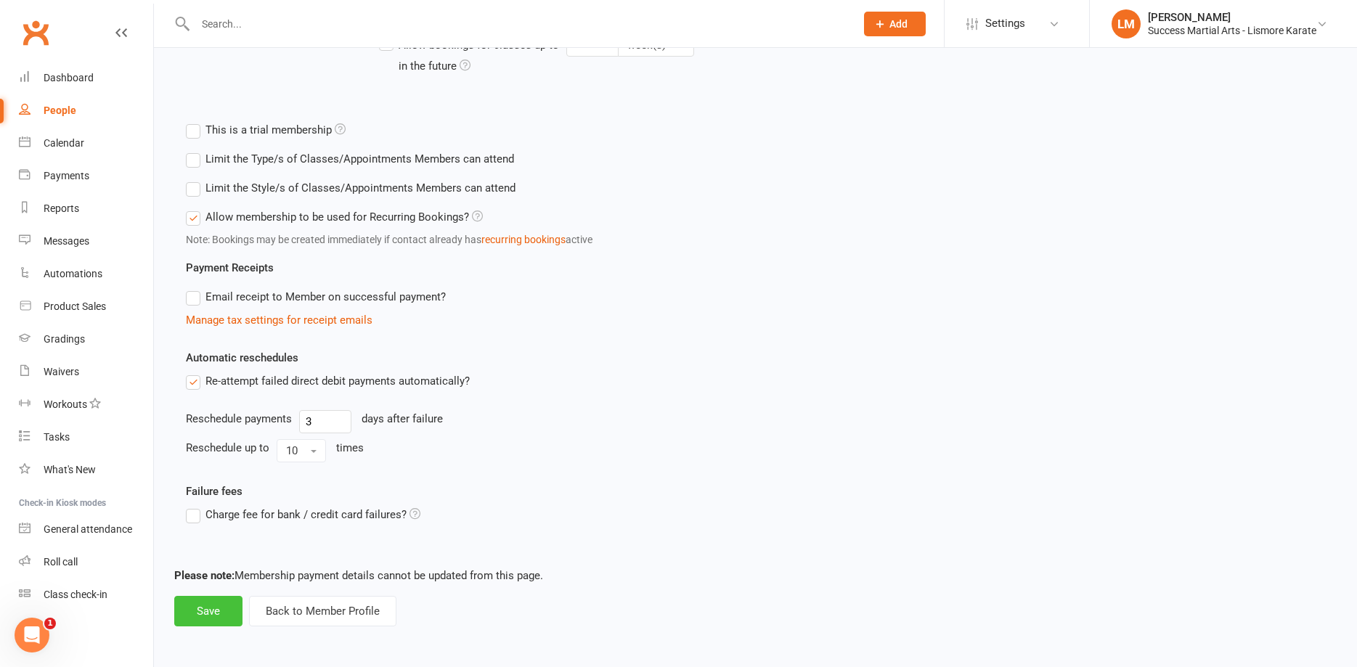
type input "Leadership DD"
click at [198, 614] on button "Save" at bounding box center [208, 611] width 68 height 30
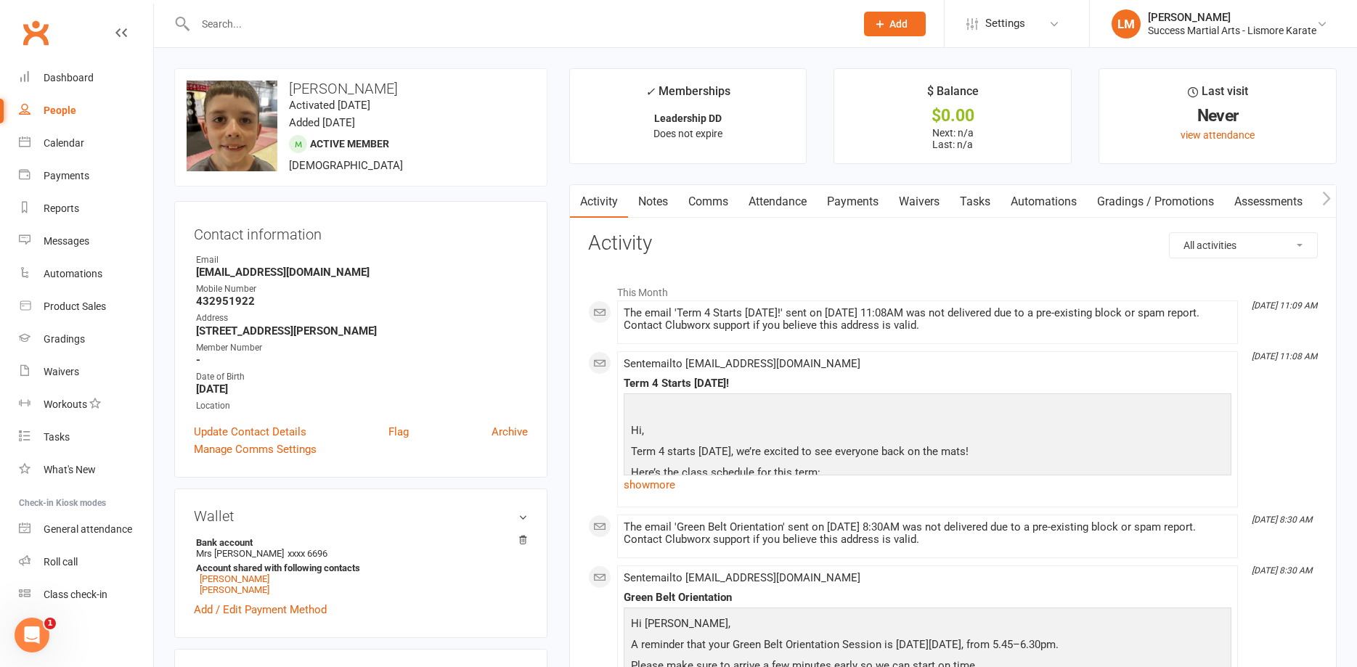
click at [924, 322] on div "The email 'Term 4 Starts [DATE]!' sent on [DATE] 11:08AM was not delivered due …" at bounding box center [928, 319] width 608 height 25
click at [940, 320] on div "The email 'Term 4 Starts [DATE]!' sent on [DATE] 11:08AM was not delivered due …" at bounding box center [928, 319] width 608 height 25
click at [656, 288] on li "This Month" at bounding box center [953, 288] width 730 height 23
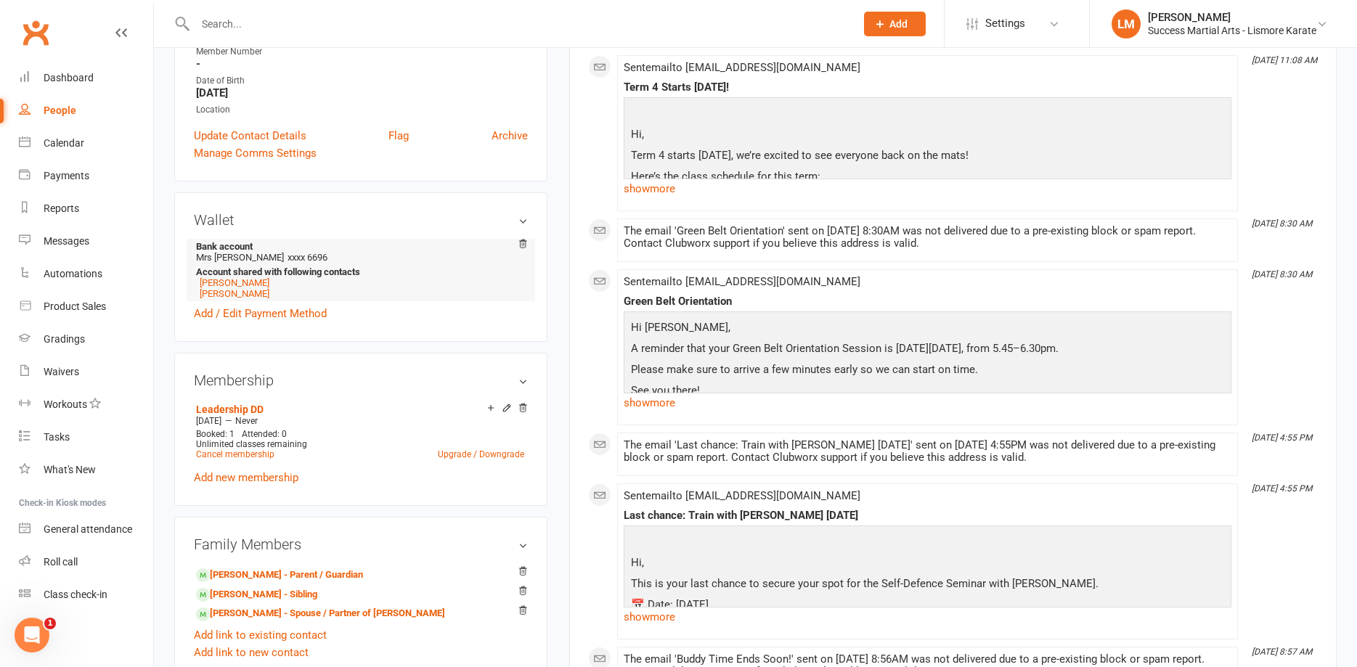
scroll to position [518, 0]
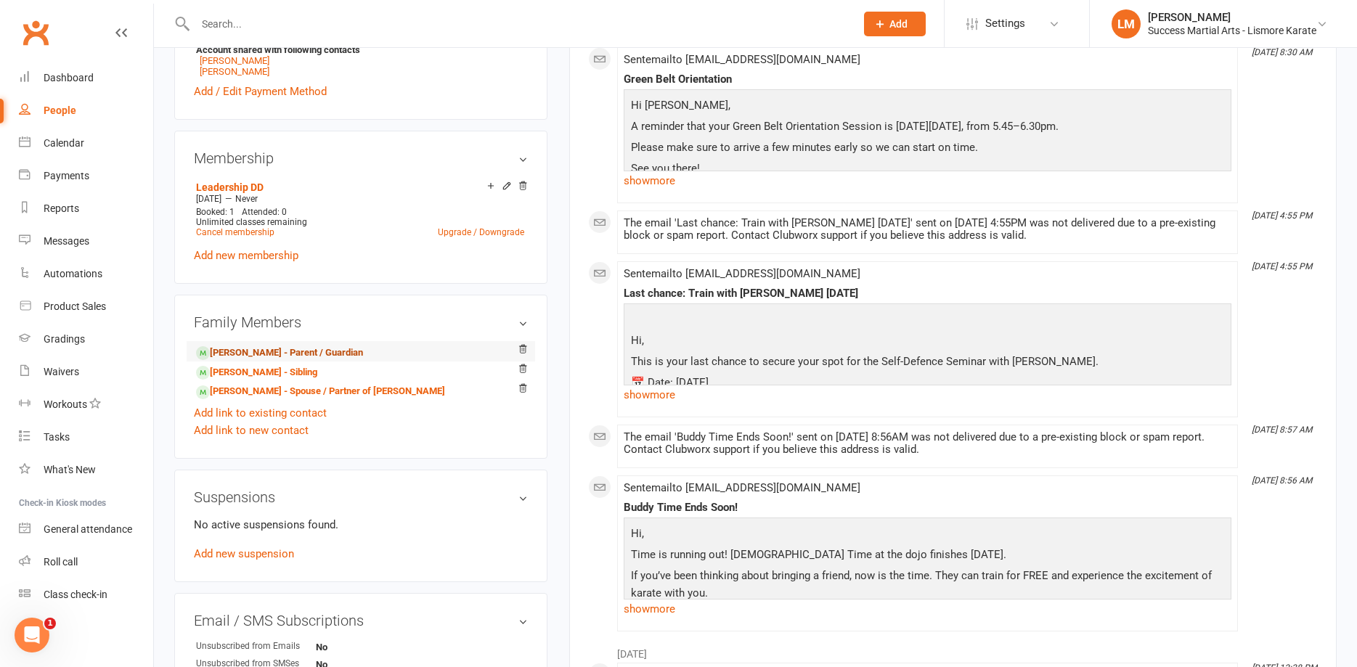
click at [256, 356] on link "[PERSON_NAME] - Parent / Guardian" at bounding box center [279, 353] width 167 height 15
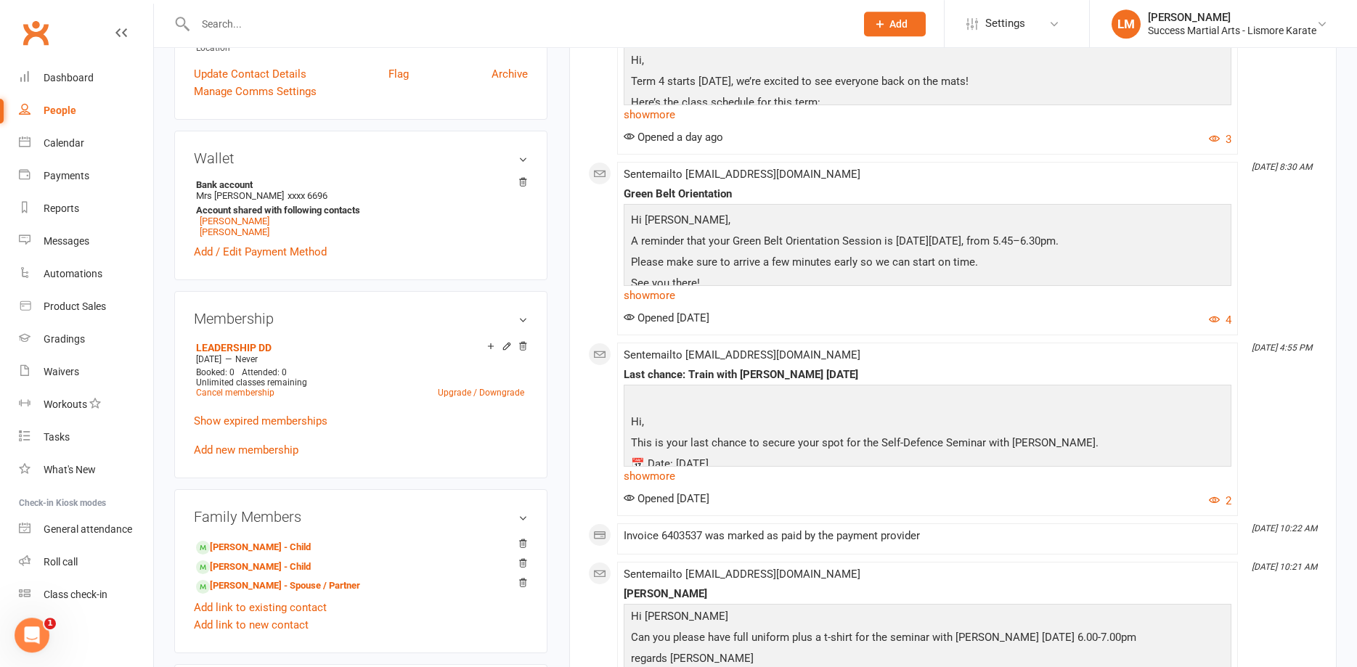
scroll to position [370, 0]
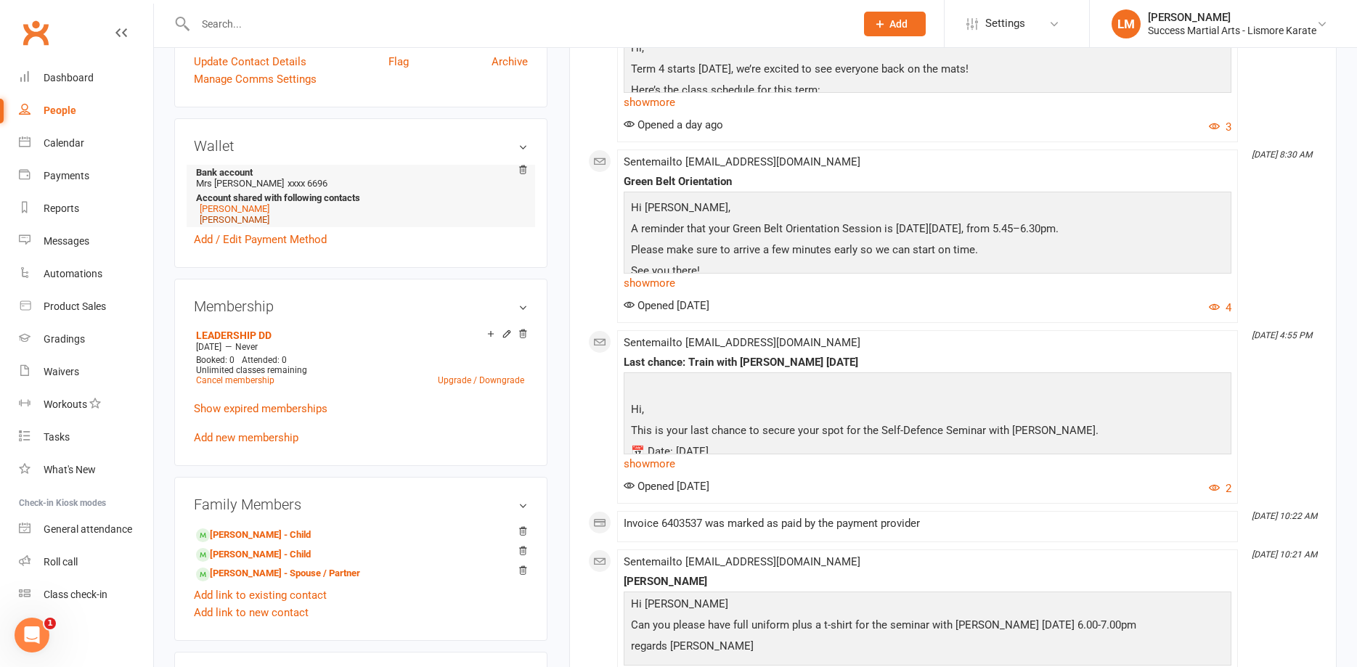
click at [217, 222] on link "[PERSON_NAME]" at bounding box center [235, 219] width 70 height 11
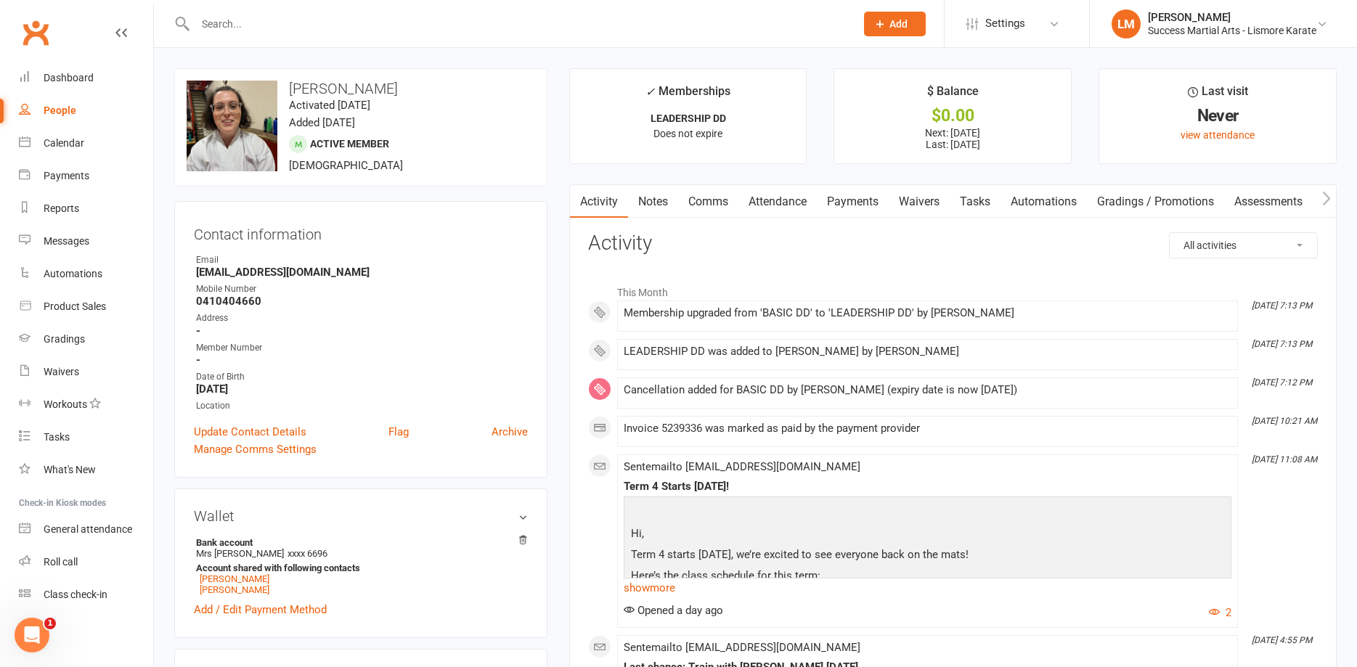
click at [62, 110] on div "People" at bounding box center [60, 111] width 33 height 12
select select "100"
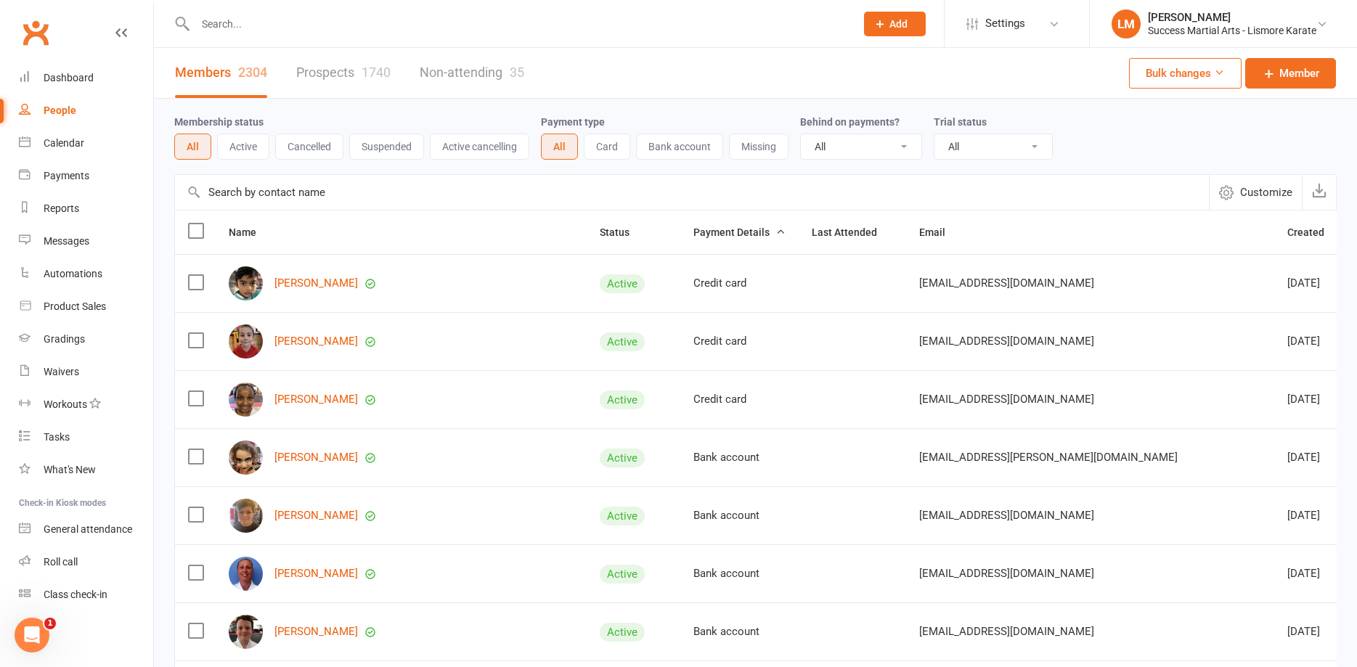
click at [252, 25] on input "text" at bounding box center [518, 24] width 654 height 20
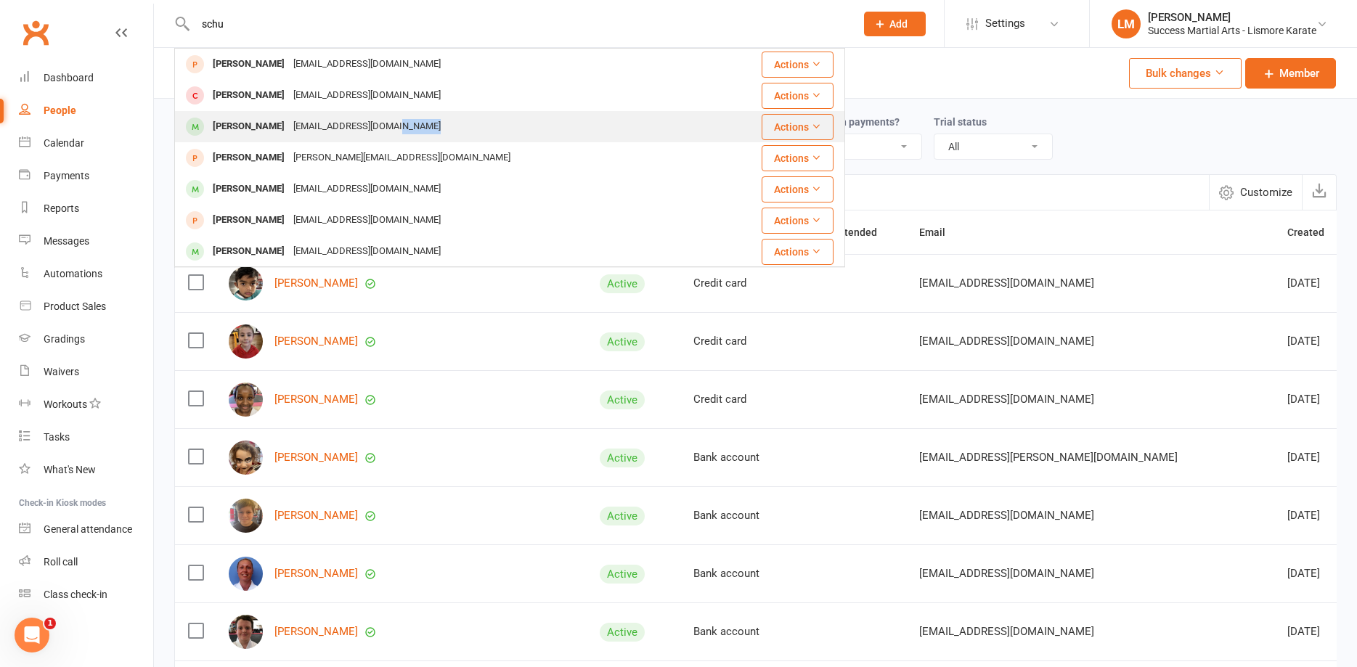
drag, startPoint x: 262, startPoint y: 187, endPoint x: 578, endPoint y: 130, distance: 321.0
click at [578, 130] on tbody "Amy Schumacher baschumacher@aapt.net.au Actions Maddison Schulz jmschulz@live.c…" at bounding box center [509, 361] width 669 height 624
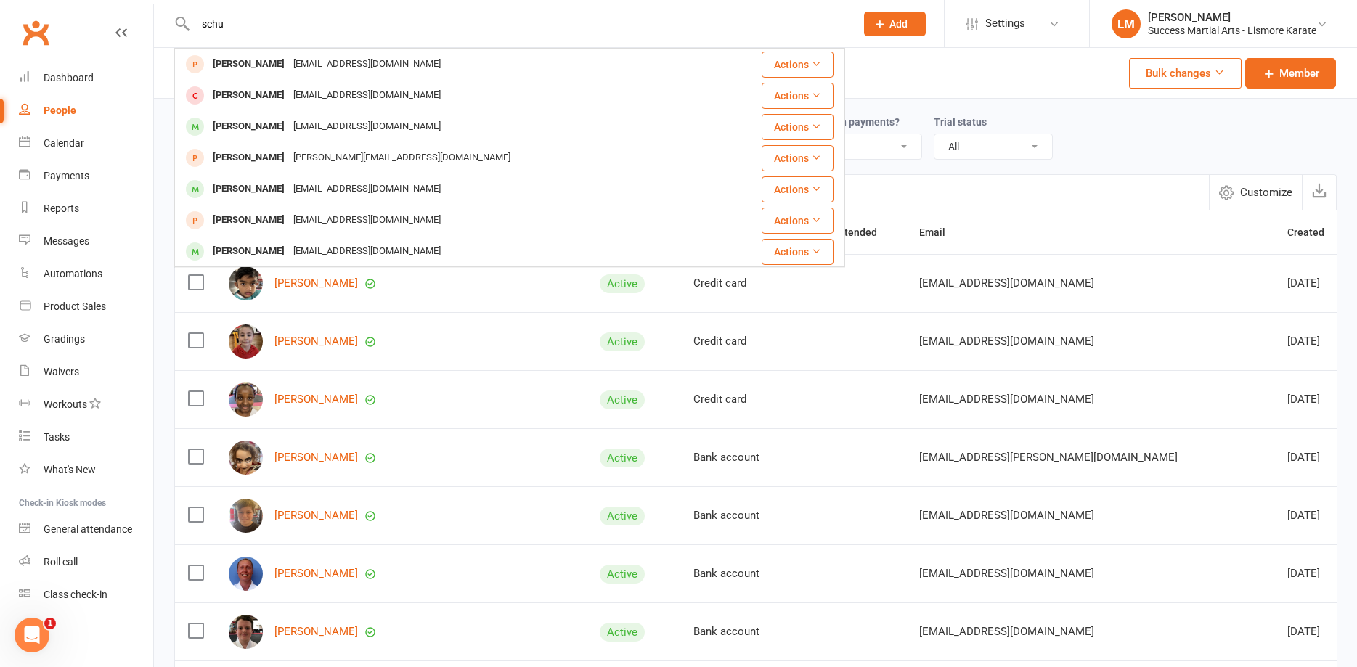
click at [233, 25] on input "schu" at bounding box center [518, 24] width 654 height 20
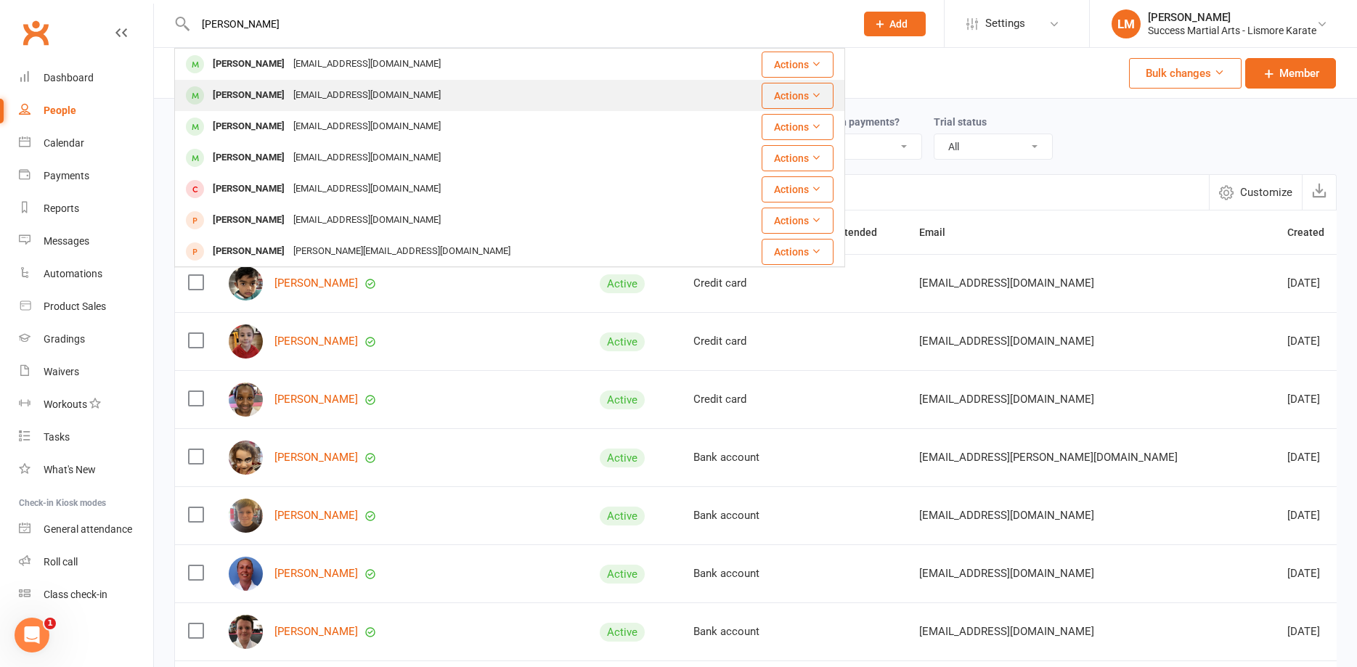
type input "schube"
click at [239, 97] on div "[PERSON_NAME]" at bounding box center [248, 95] width 81 height 21
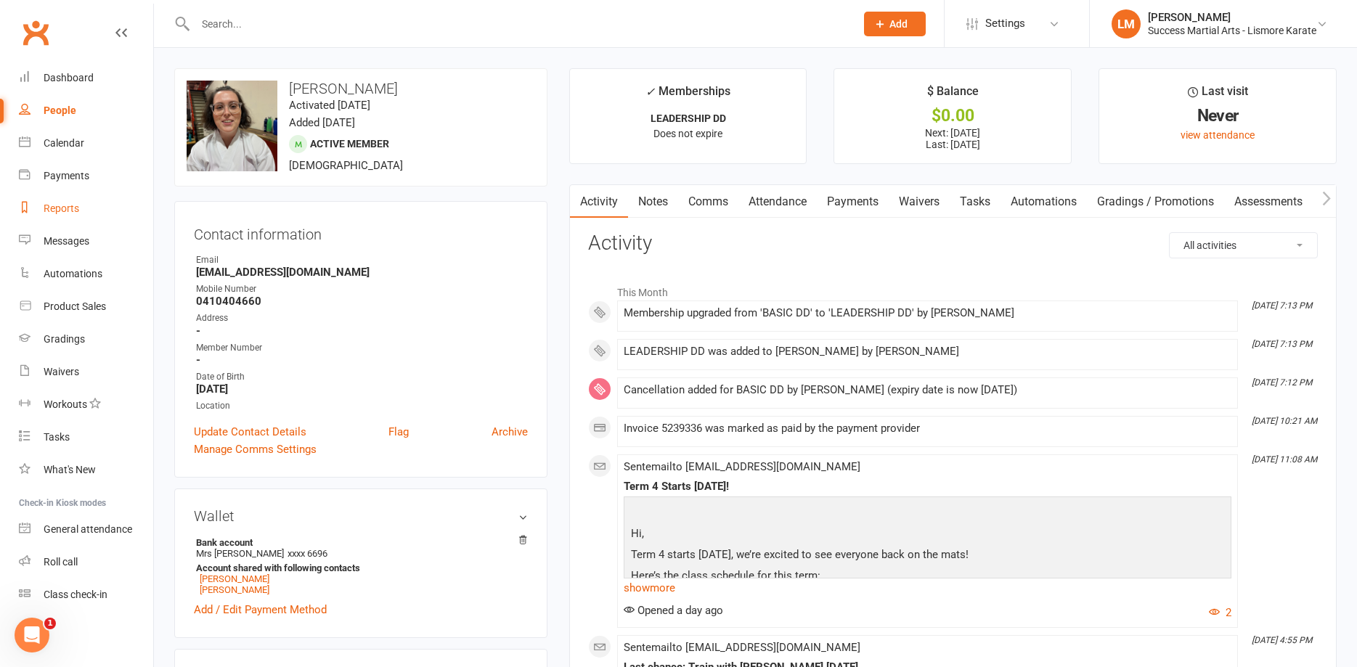
click at [66, 208] on div "Reports" at bounding box center [62, 209] width 36 height 12
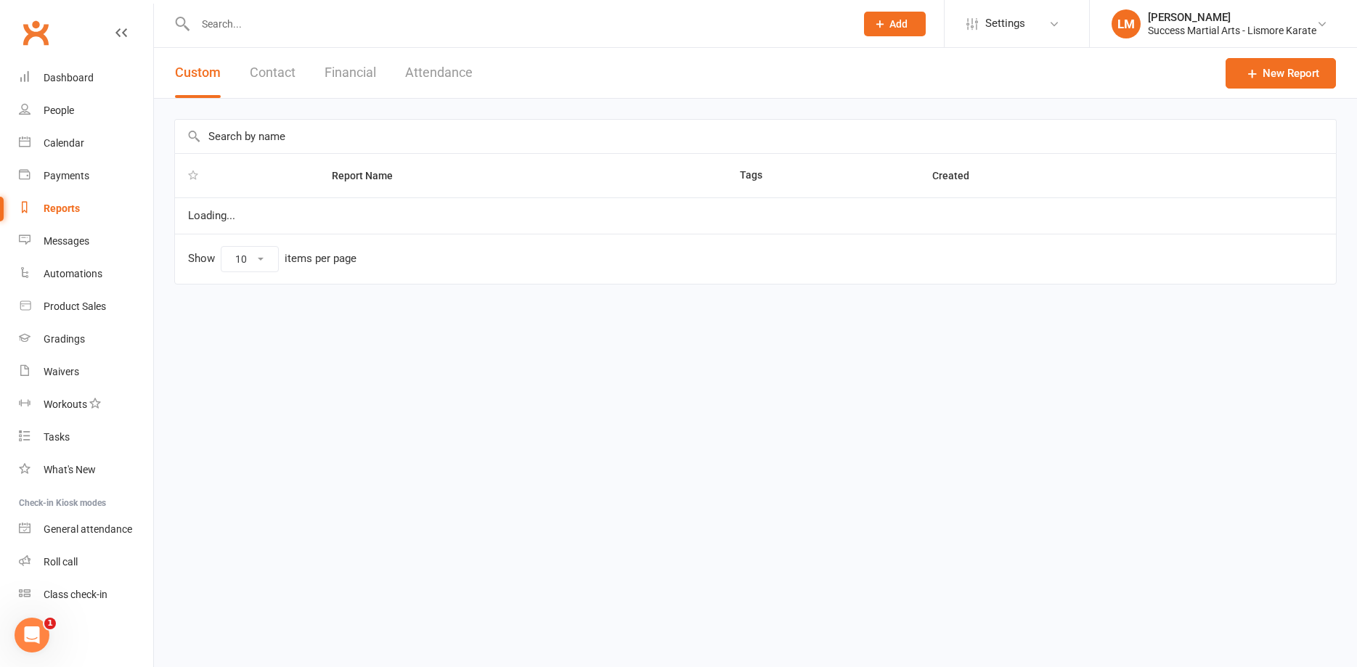
select select "100"
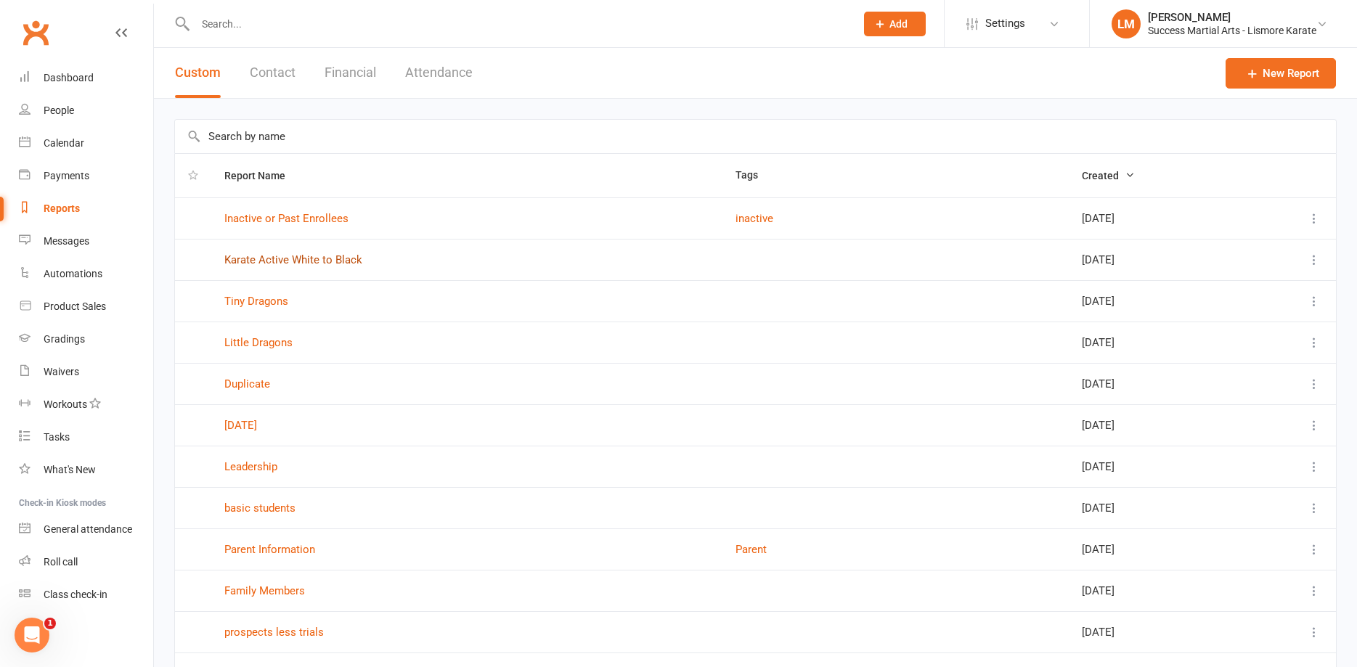
click at [317, 260] on link "Karate Active White to Black" at bounding box center [293, 259] width 138 height 13
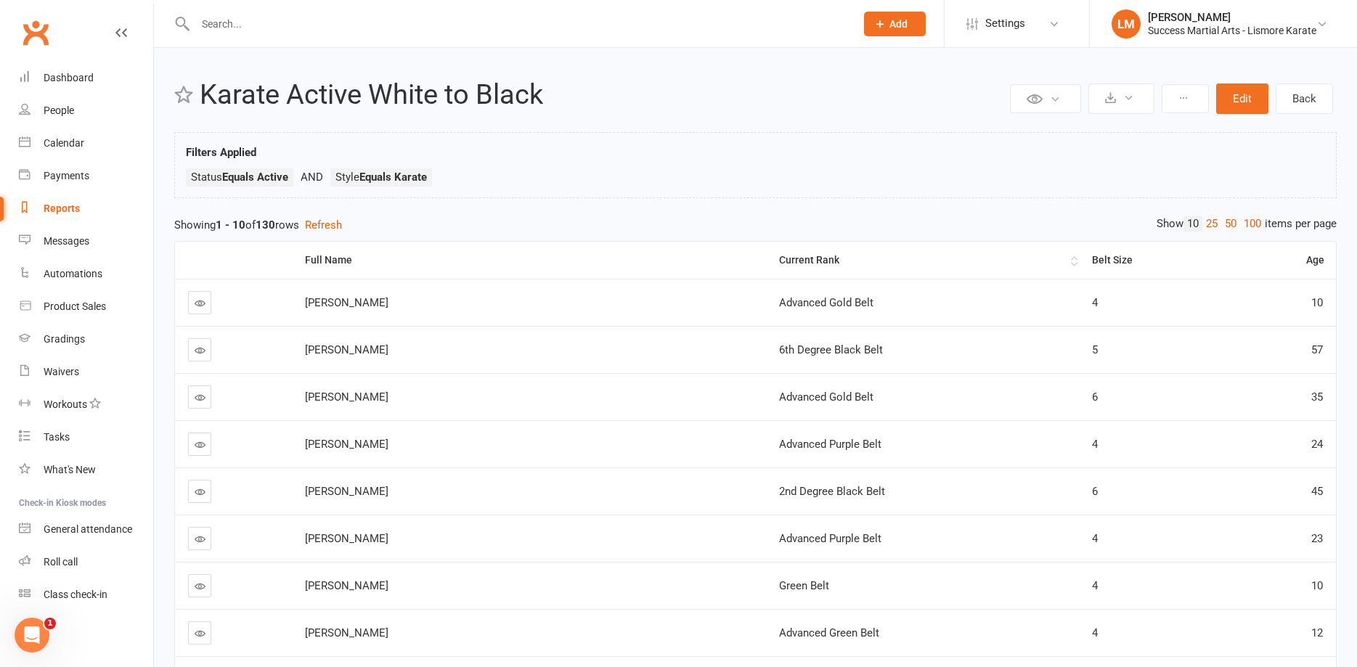
click at [779, 258] on div "Current Rank" at bounding box center [923, 260] width 289 height 11
